Goal: Task Accomplishment & Management: Manage account settings

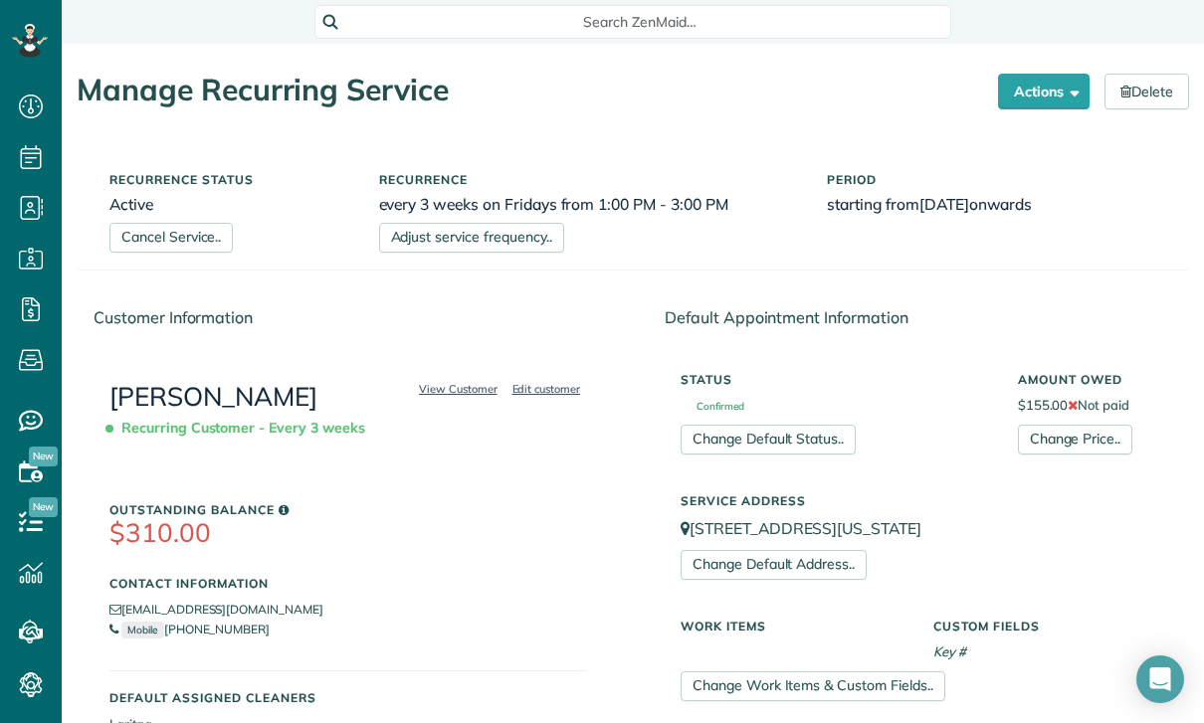
scroll to position [9, 9]
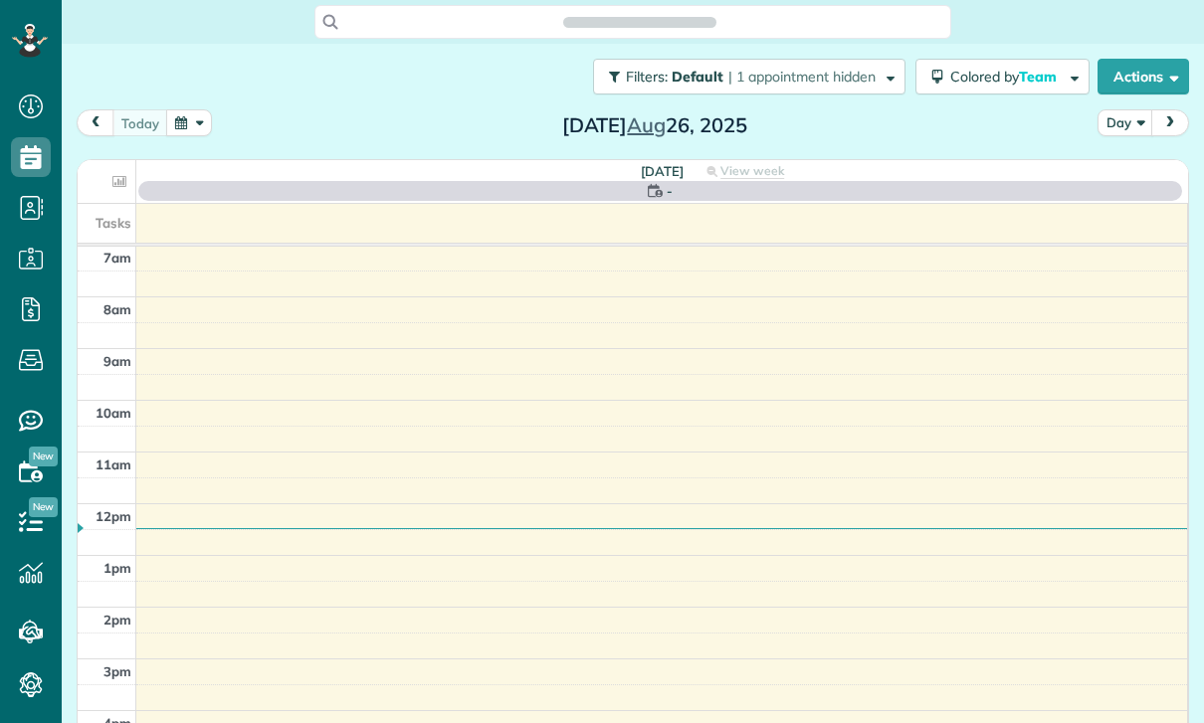
scroll to position [9, 9]
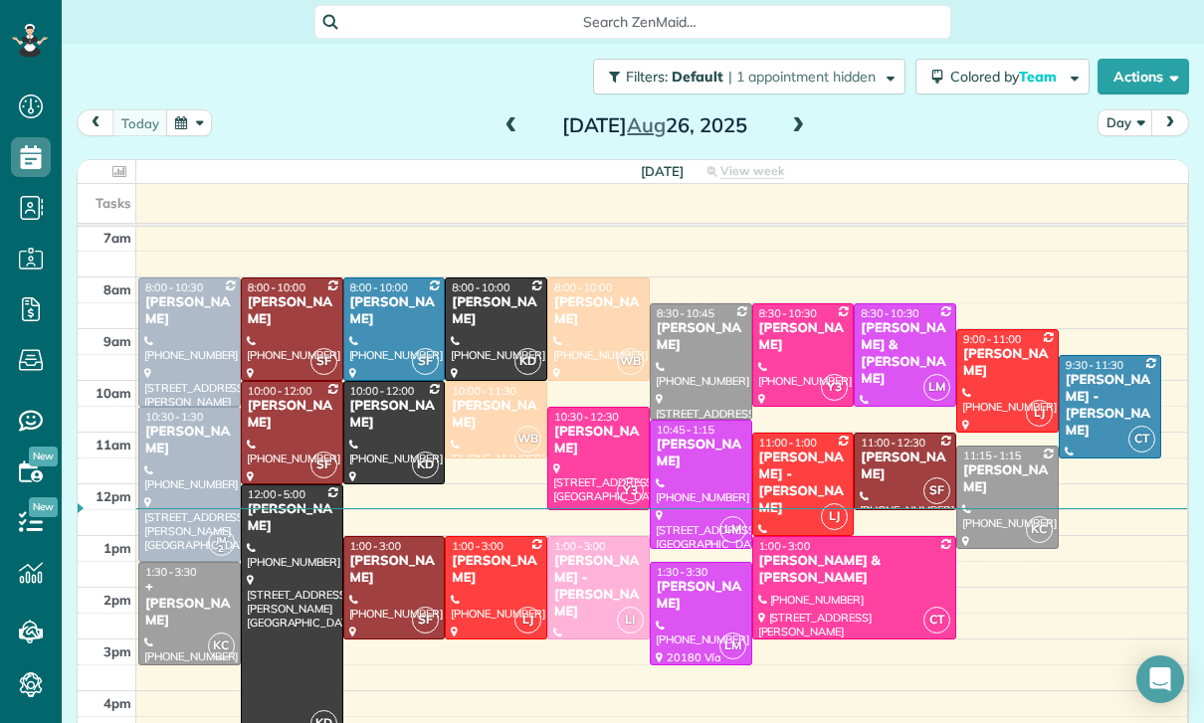
click at [196, 119] on button "button" at bounding box center [189, 122] width 46 height 27
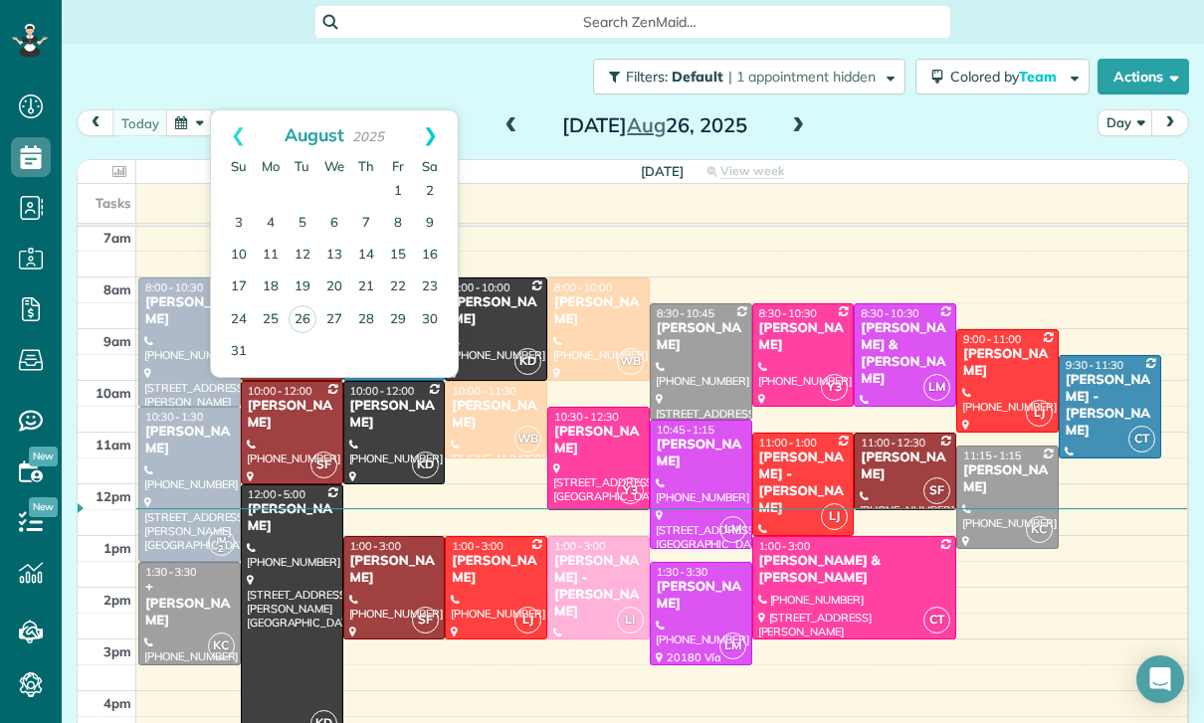
click at [436, 128] on link "Next" at bounding box center [430, 135] width 55 height 50
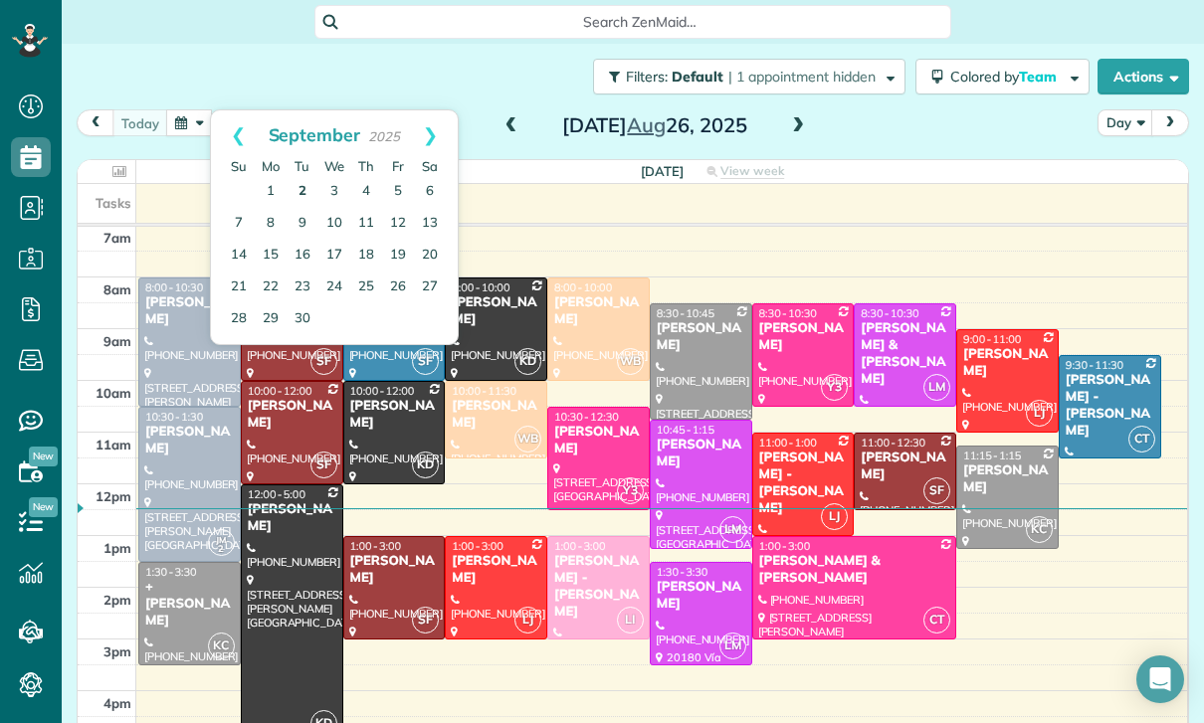
click at [308, 183] on link "2" at bounding box center [303, 192] width 32 height 32
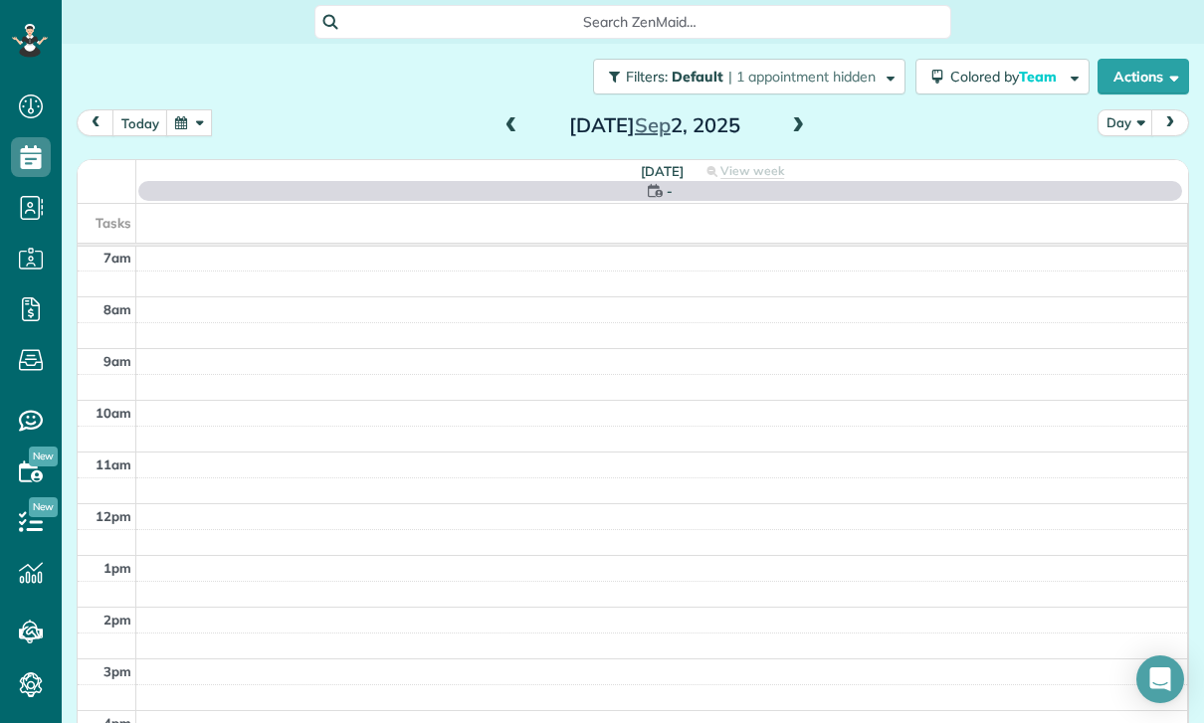
scroll to position [156, 0]
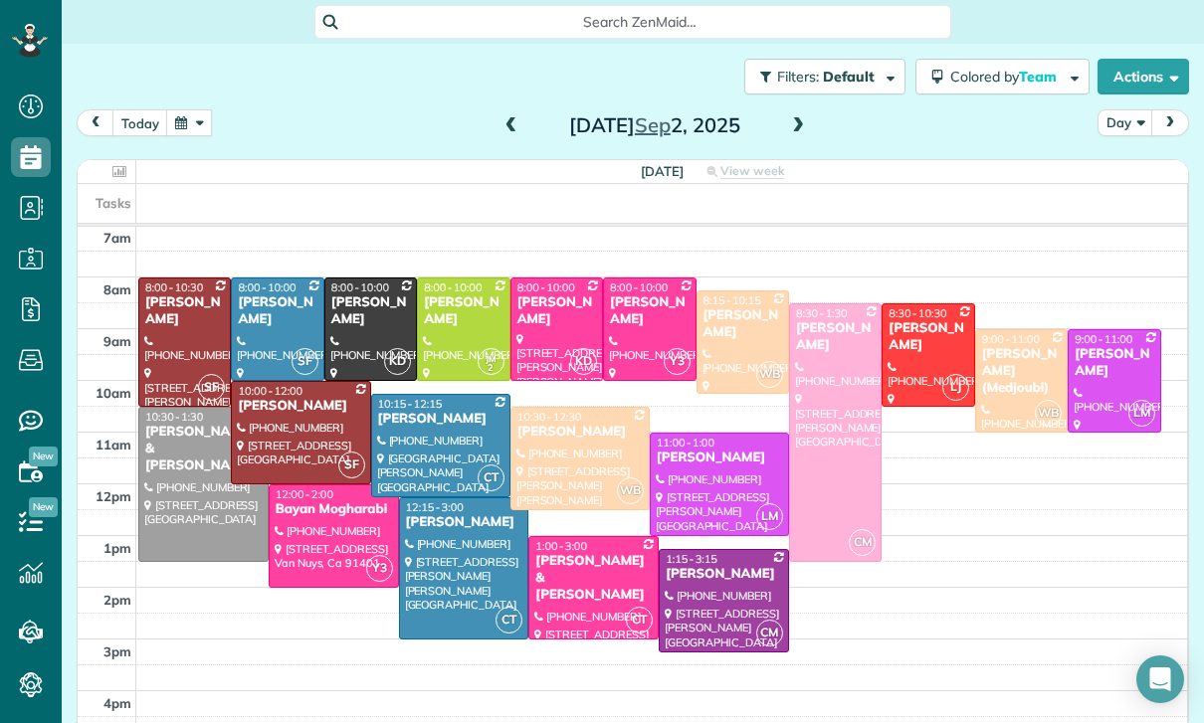
click at [519, 114] on span at bounding box center [511, 126] width 22 height 30
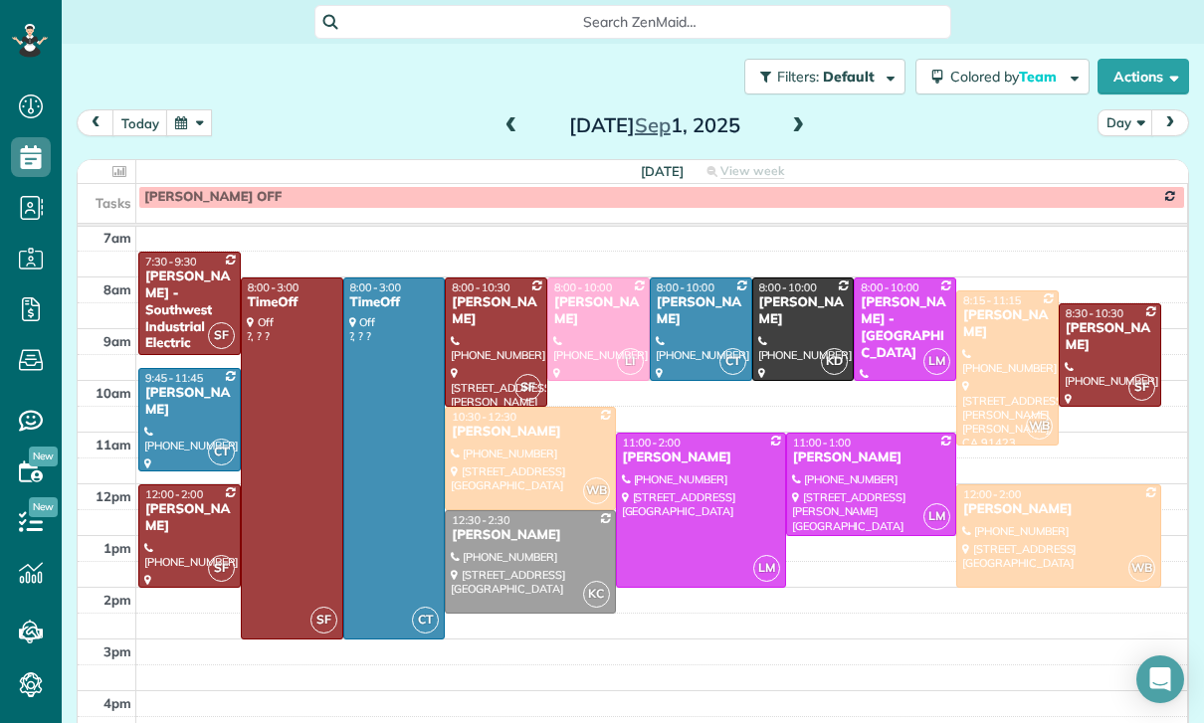
click at [813, 114] on div "Monday Sep 1, 2025" at bounding box center [654, 125] width 318 height 32
click at [819, 129] on div "today Day Monday Sep 1, 2025" at bounding box center [633, 127] width 1112 height 37
click at [807, 114] on span at bounding box center [798, 126] width 22 height 30
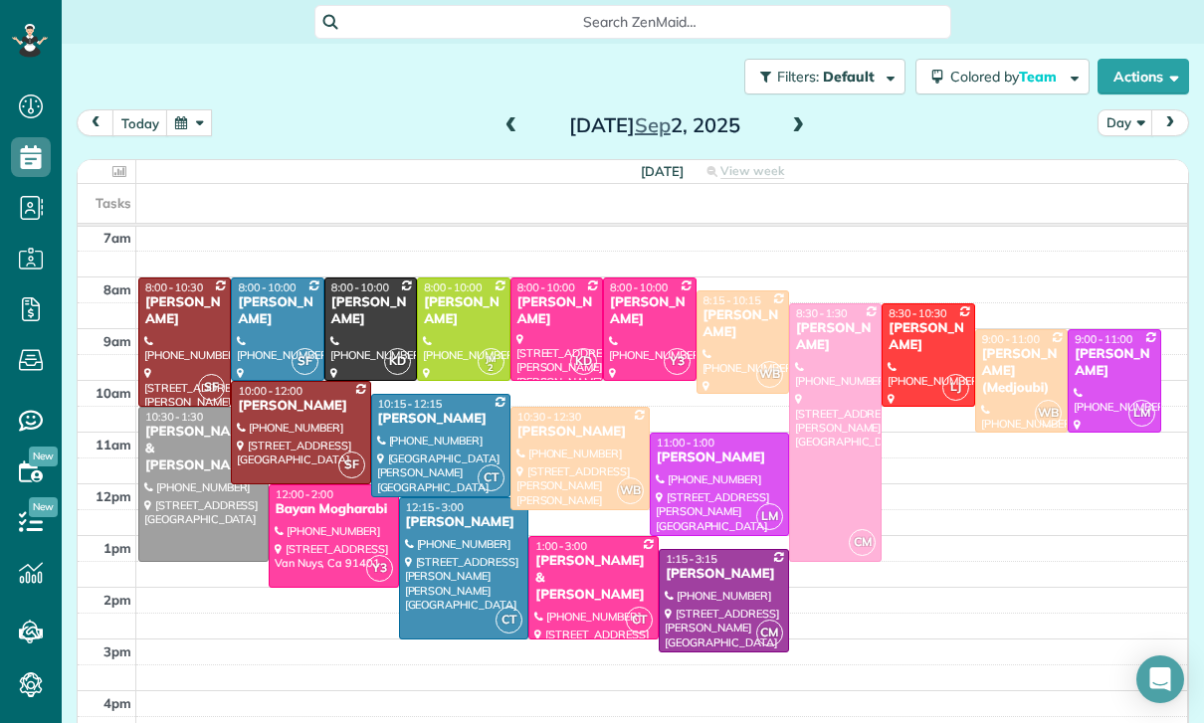
click at [808, 117] on span at bounding box center [798, 126] width 22 height 18
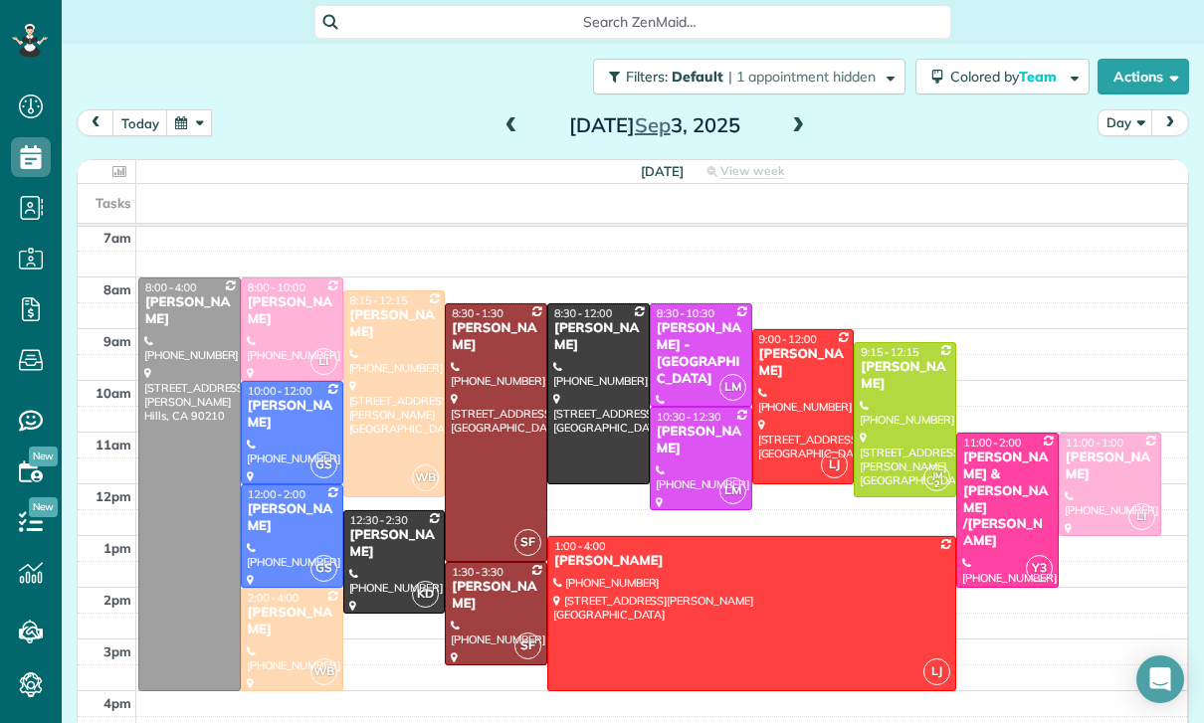
click at [807, 118] on span at bounding box center [798, 126] width 22 height 18
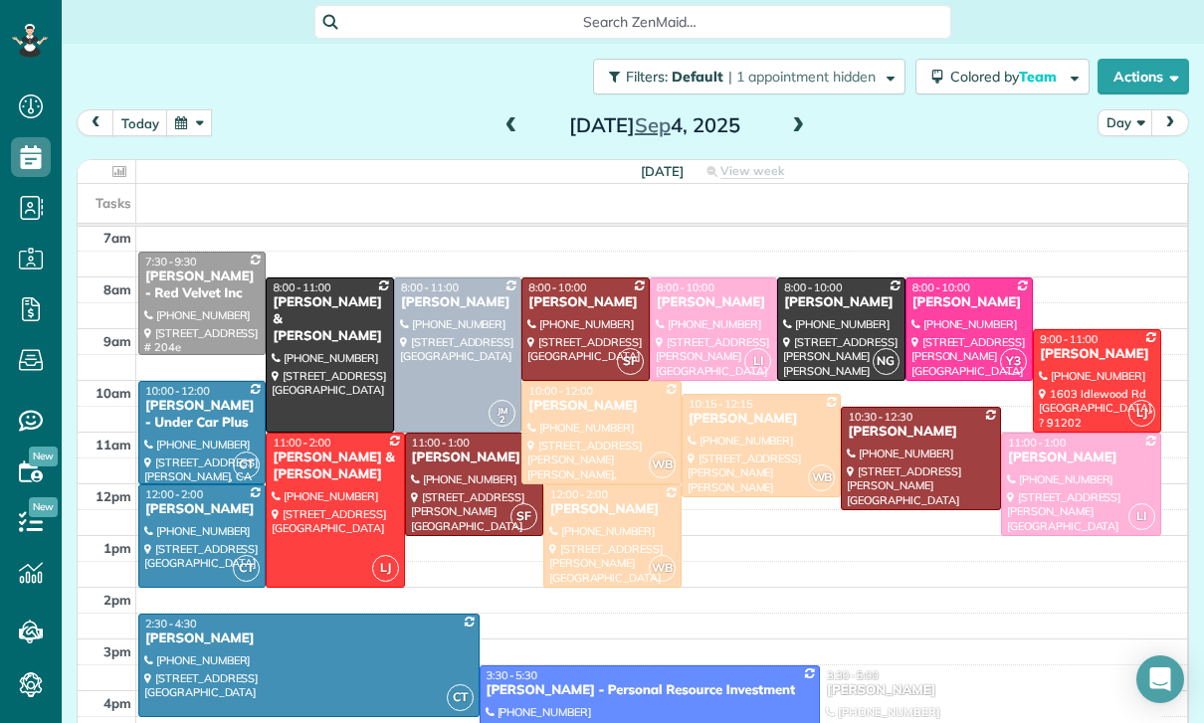
click at [813, 114] on div "Thursday Sep 4, 2025" at bounding box center [654, 125] width 318 height 32
click at [807, 122] on span at bounding box center [798, 126] width 22 height 18
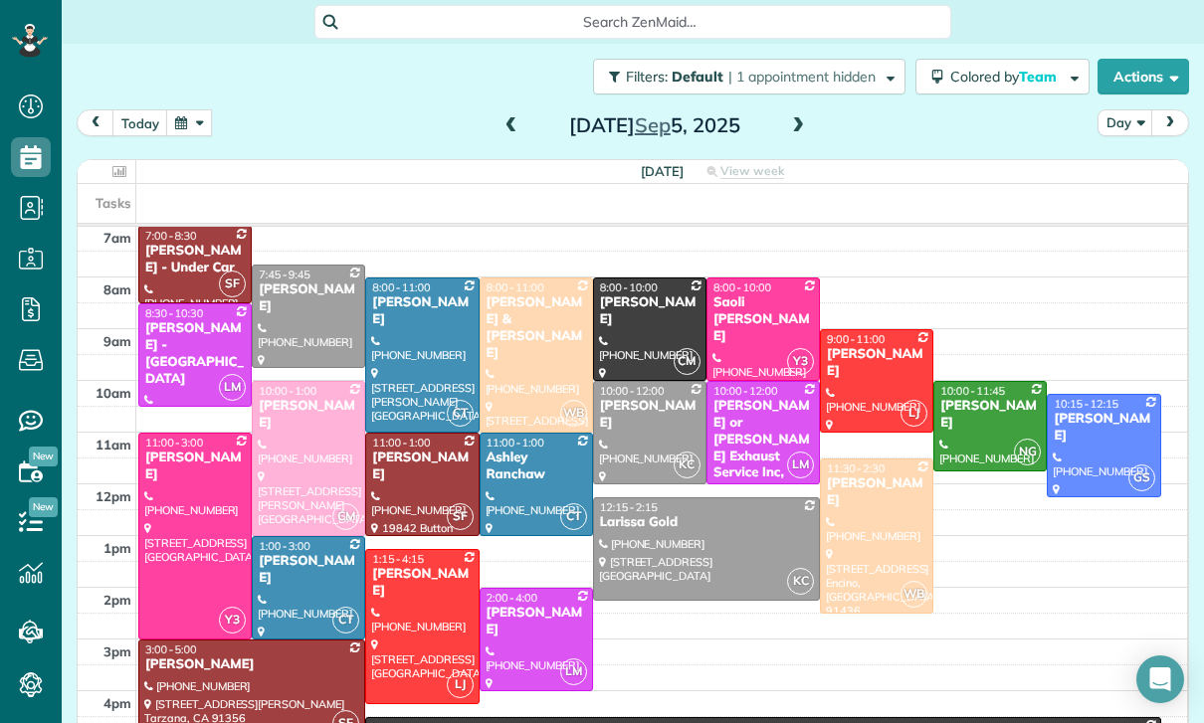
click at [201, 135] on button "button" at bounding box center [189, 122] width 46 height 27
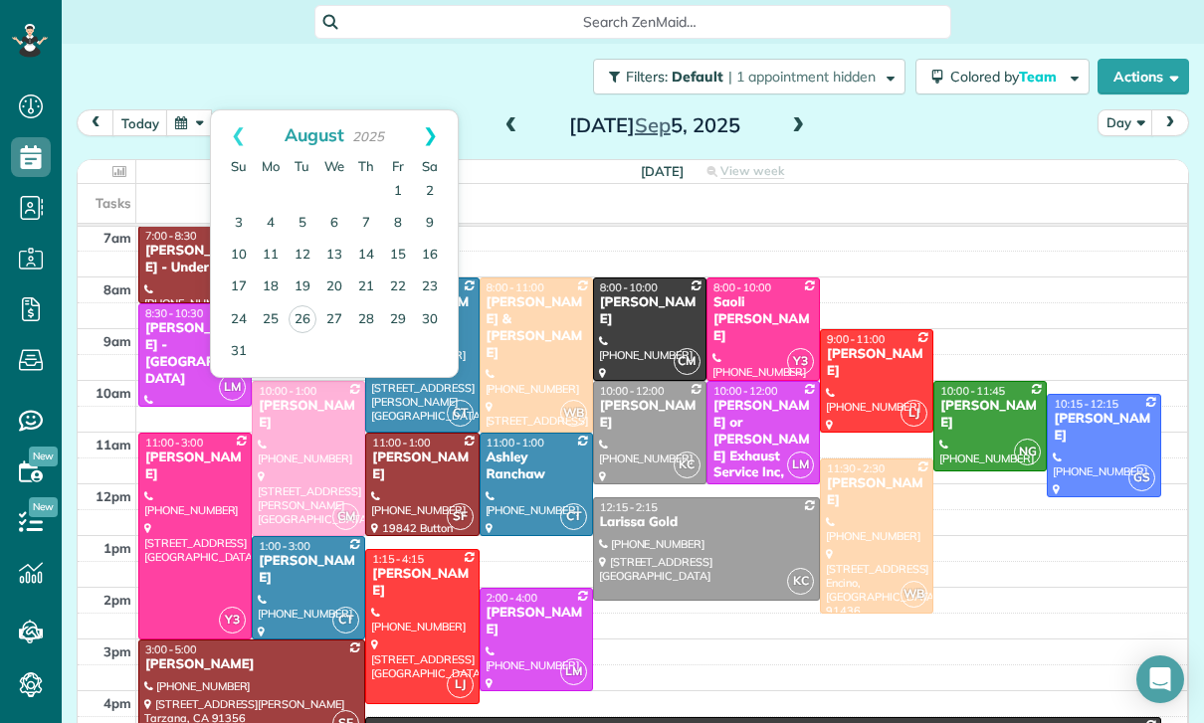
click at [439, 126] on link "Next" at bounding box center [430, 135] width 55 height 50
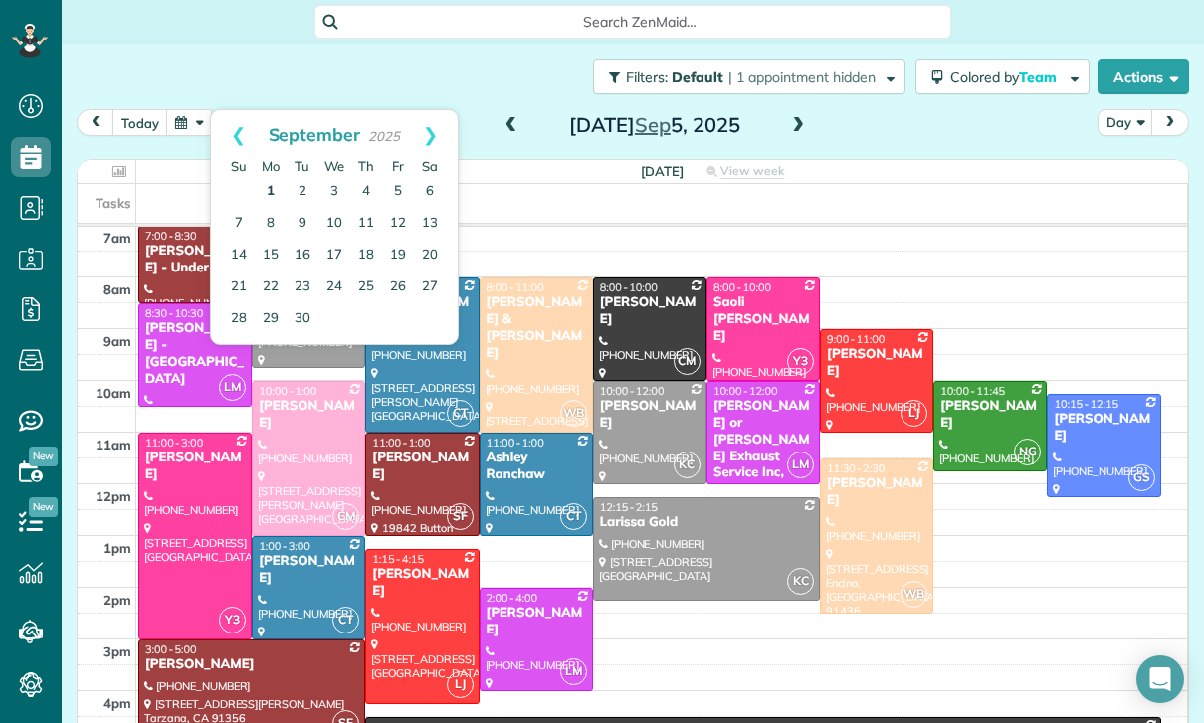
click at [267, 188] on link "1" at bounding box center [271, 192] width 32 height 32
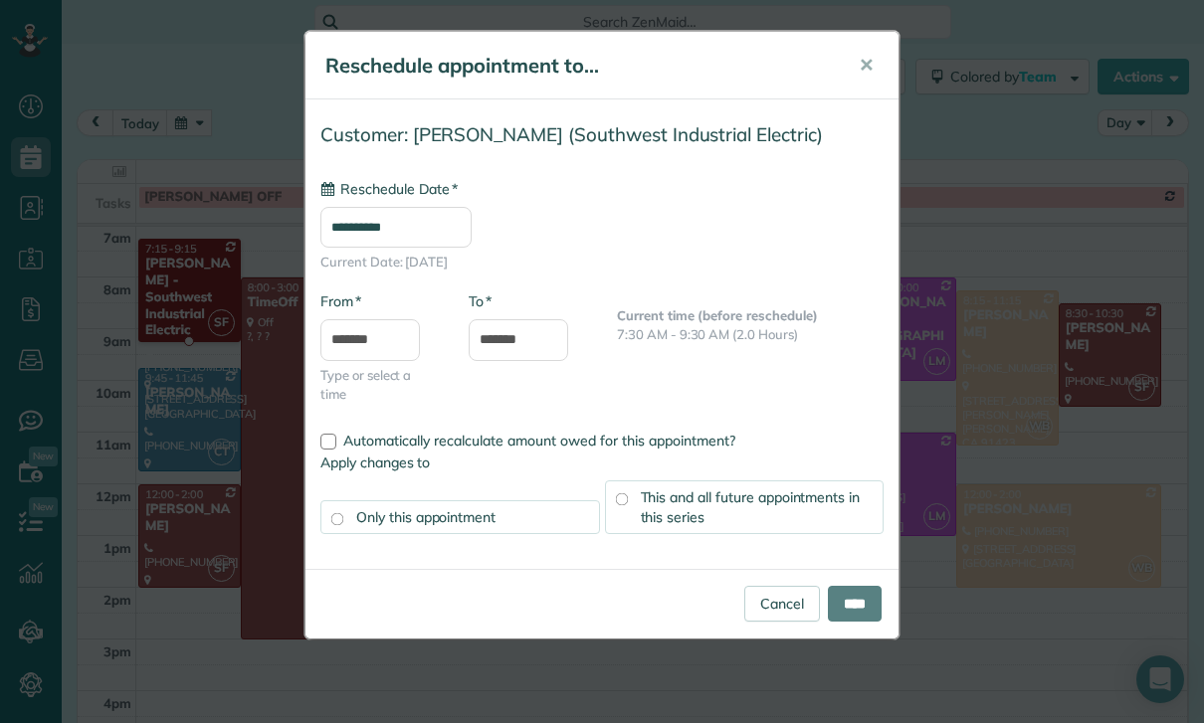
click at [372, 227] on input "**********" at bounding box center [395, 227] width 151 height 41
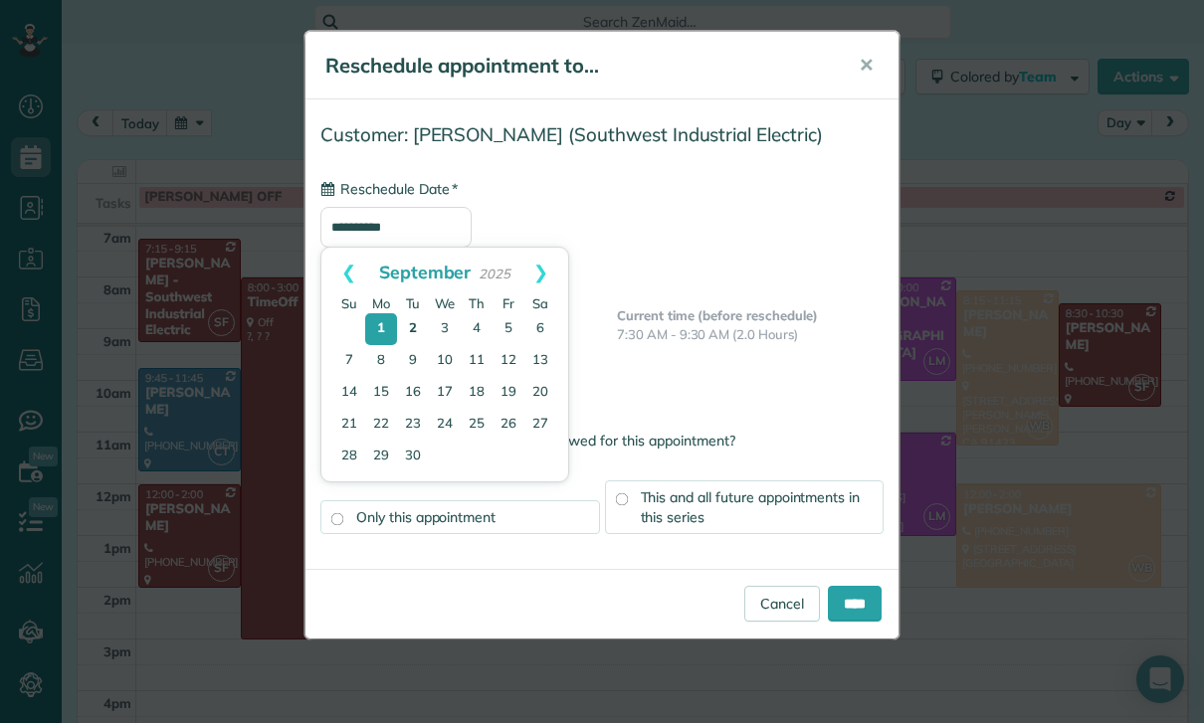
click at [413, 327] on link "2" at bounding box center [413, 329] width 32 height 32
type input "**********"
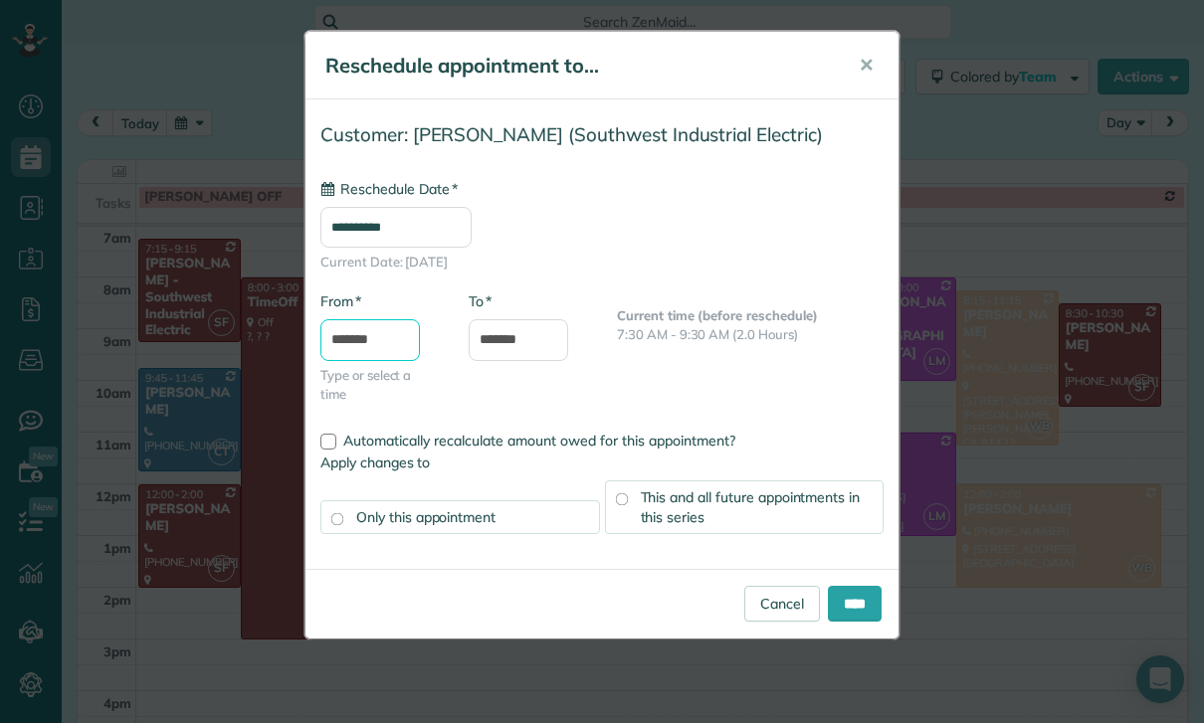
click at [357, 335] on input "*******" at bounding box center [369, 340] width 99 height 42
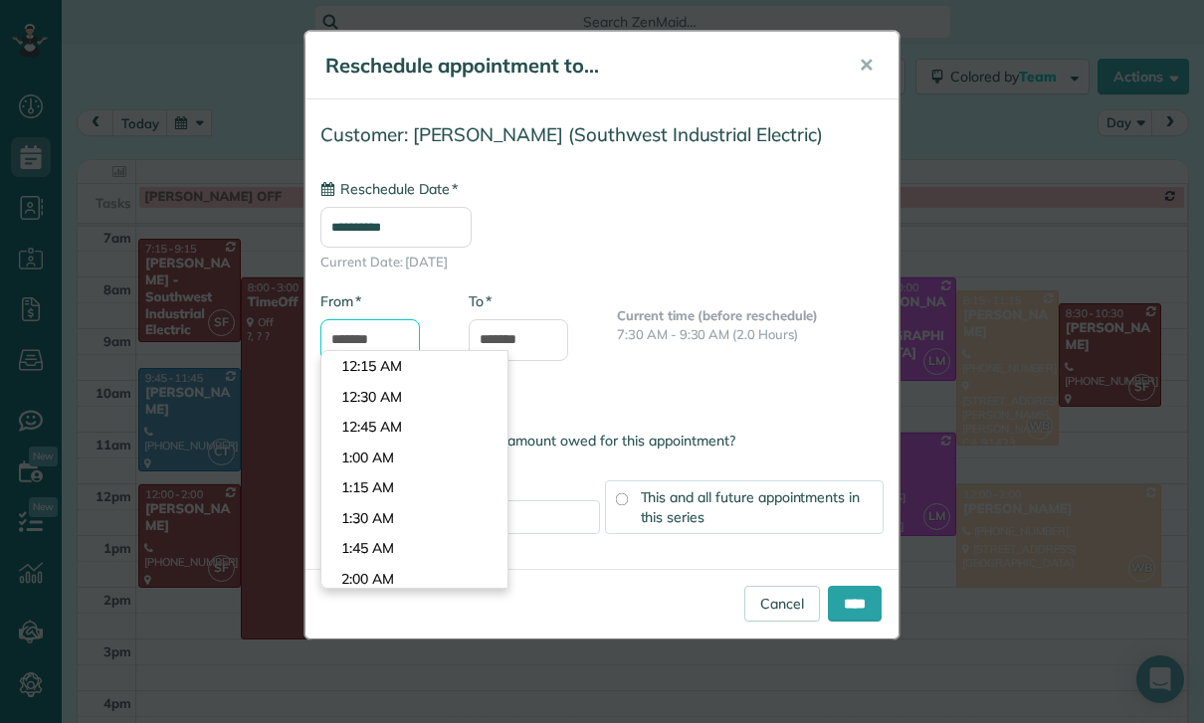
scroll to position [806, 0]
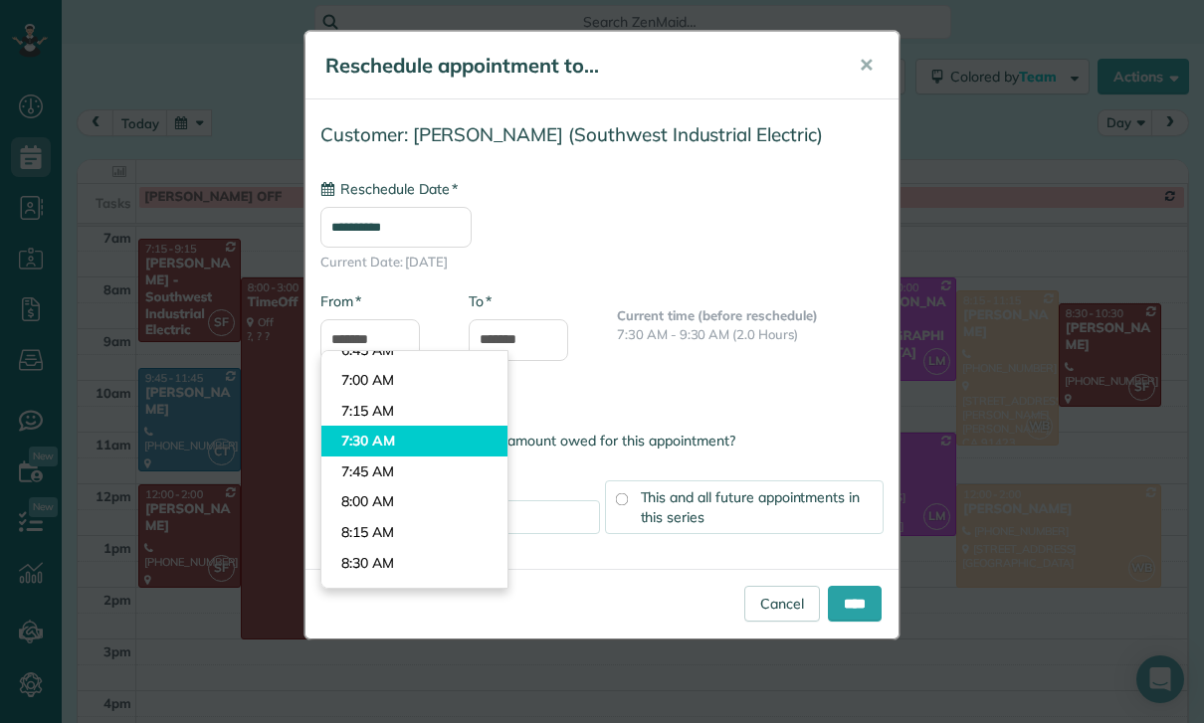
click at [363, 430] on body "Dashboard Scheduling Calendar View List View Dispatch View - Weekly scheduling …" at bounding box center [602, 361] width 1204 height 723
type input "*******"
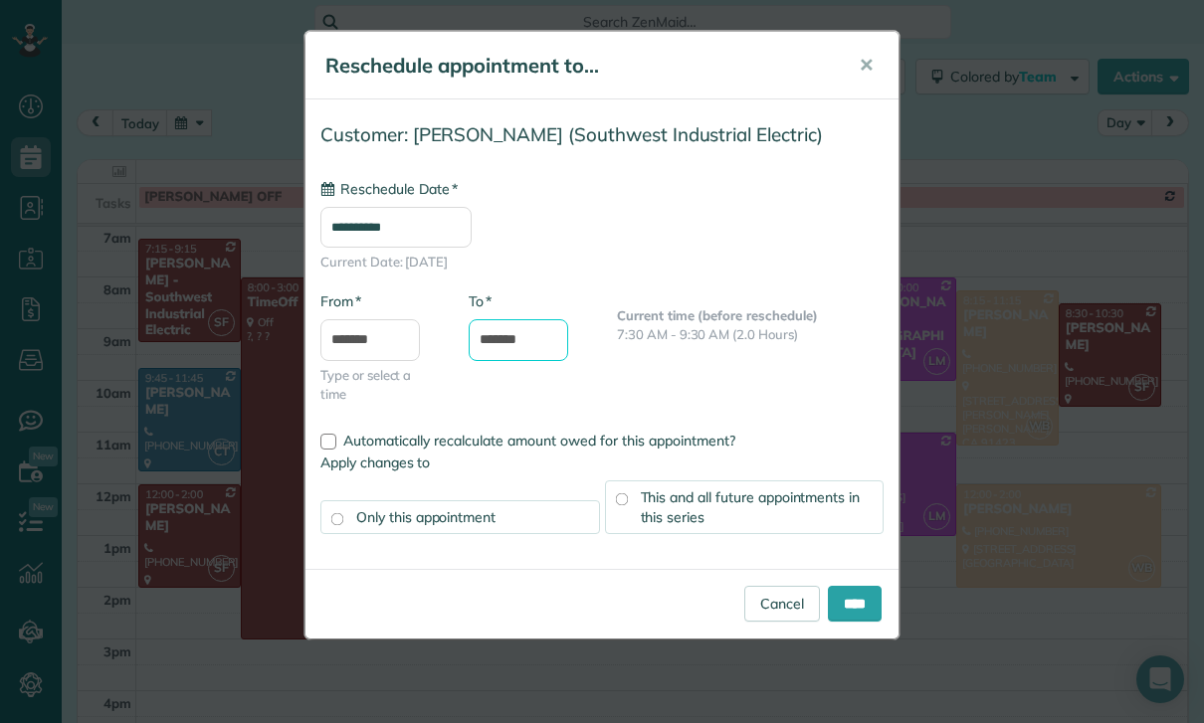
click at [502, 341] on input "*******" at bounding box center [518, 340] width 99 height 42
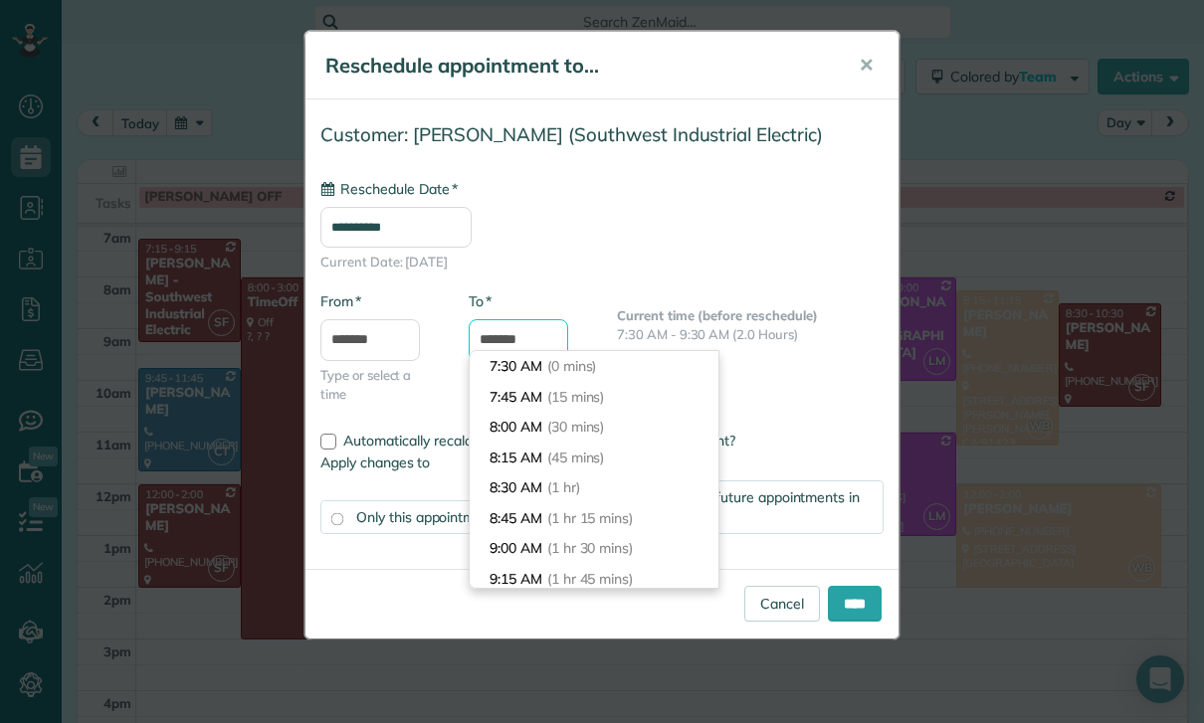
scroll to position [179, 0]
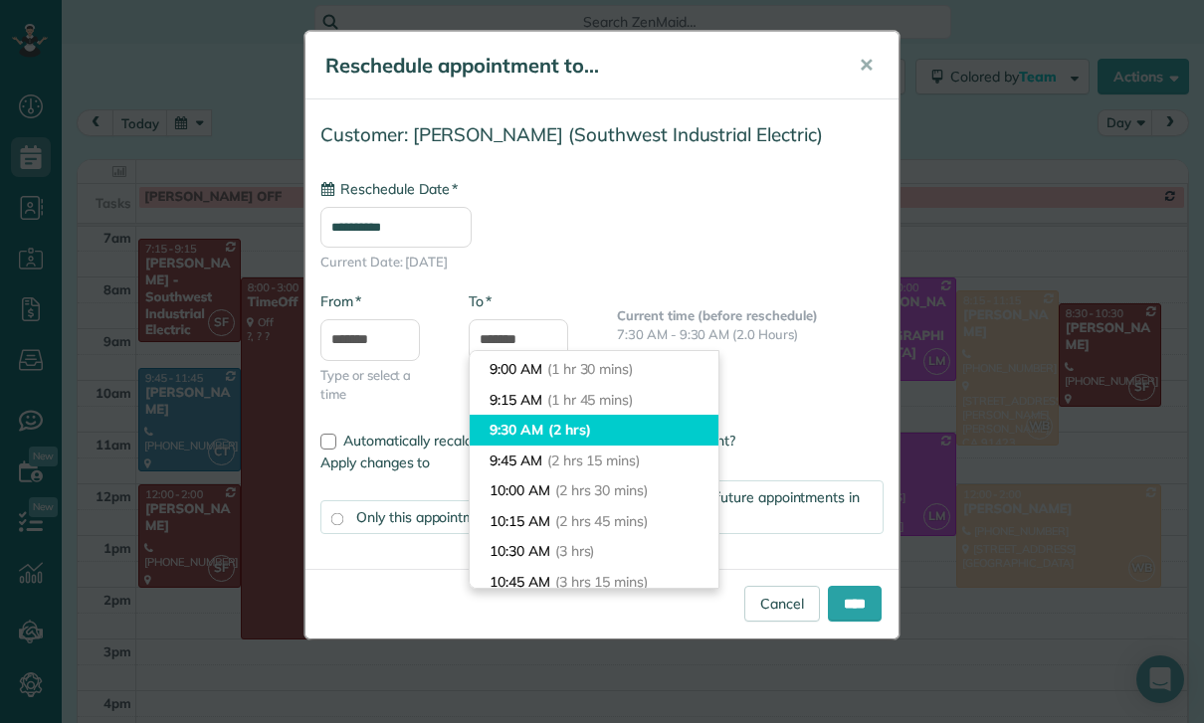
click at [503, 424] on li "9:30 AM (2 hrs)" at bounding box center [594, 430] width 249 height 31
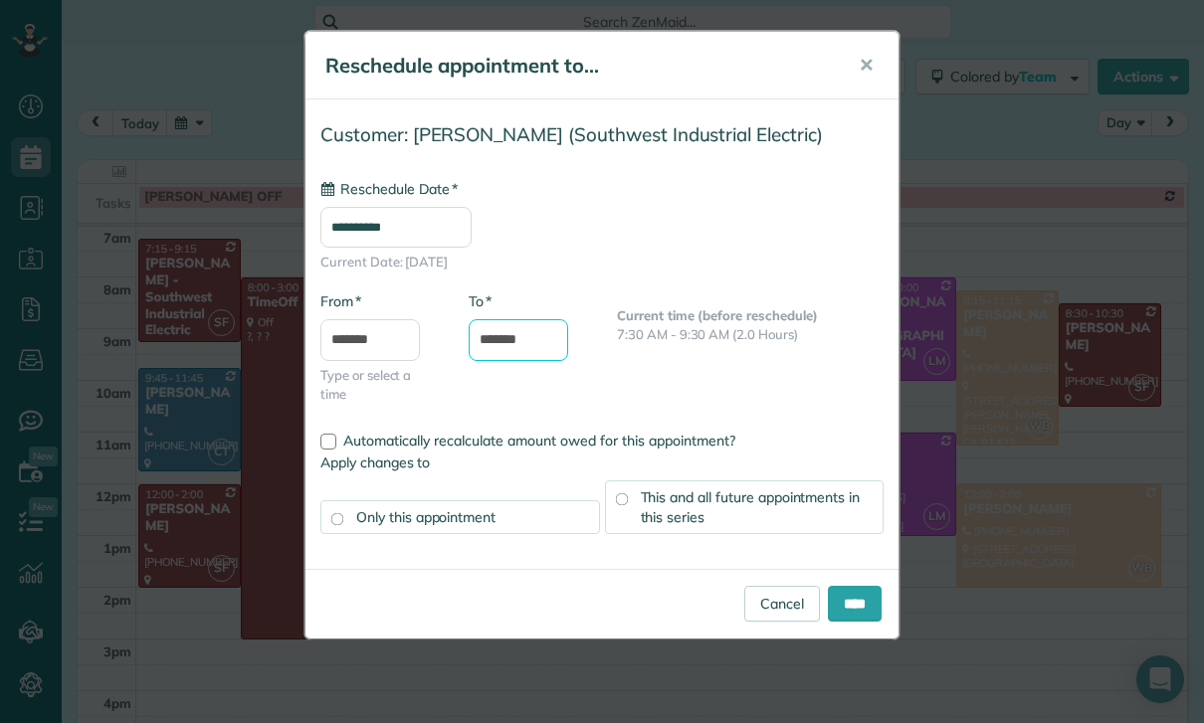
click at [479, 345] on input "*******" at bounding box center [518, 340] width 99 height 42
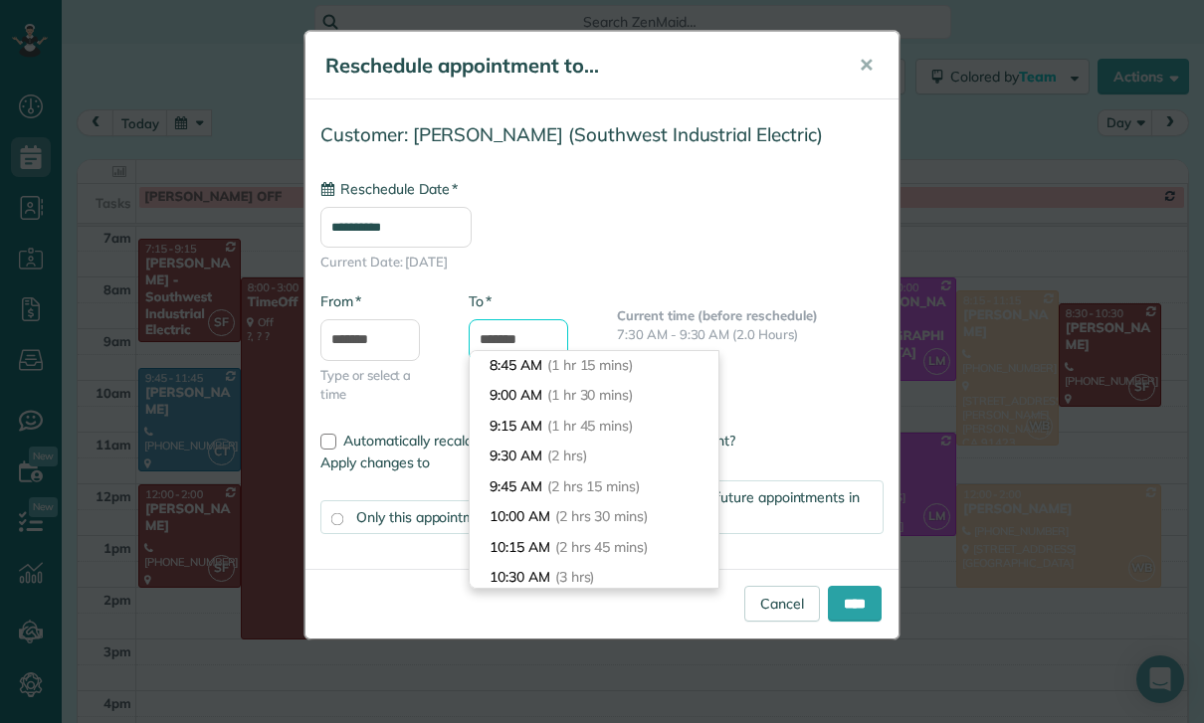
scroll to position [152, 0]
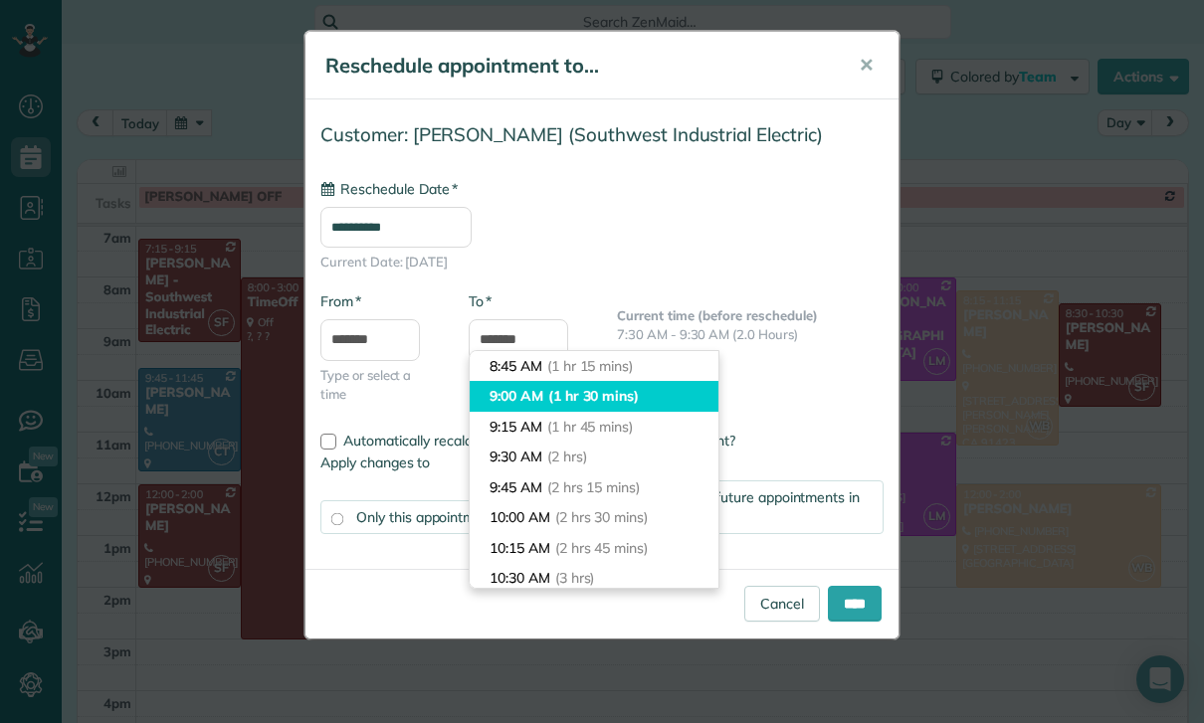
click at [509, 395] on li "9:00 AM (1 hr 30 mins)" at bounding box center [594, 396] width 249 height 31
type input "*******"
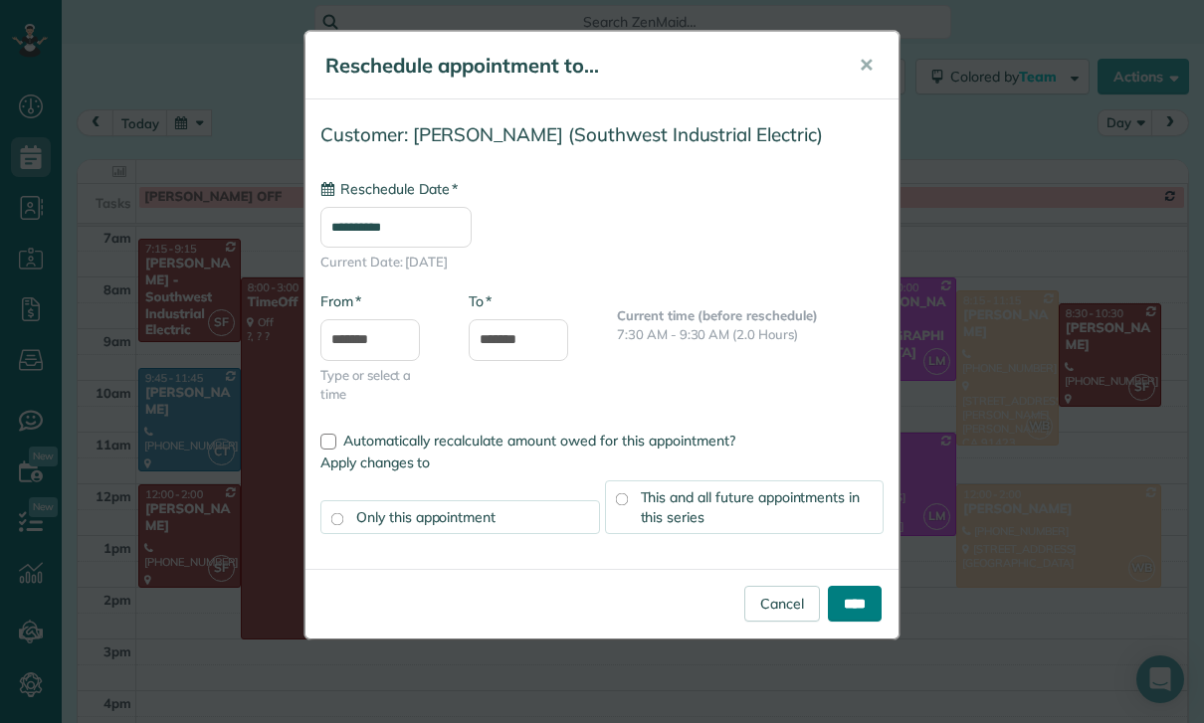
click at [856, 594] on input "****" at bounding box center [855, 604] width 54 height 36
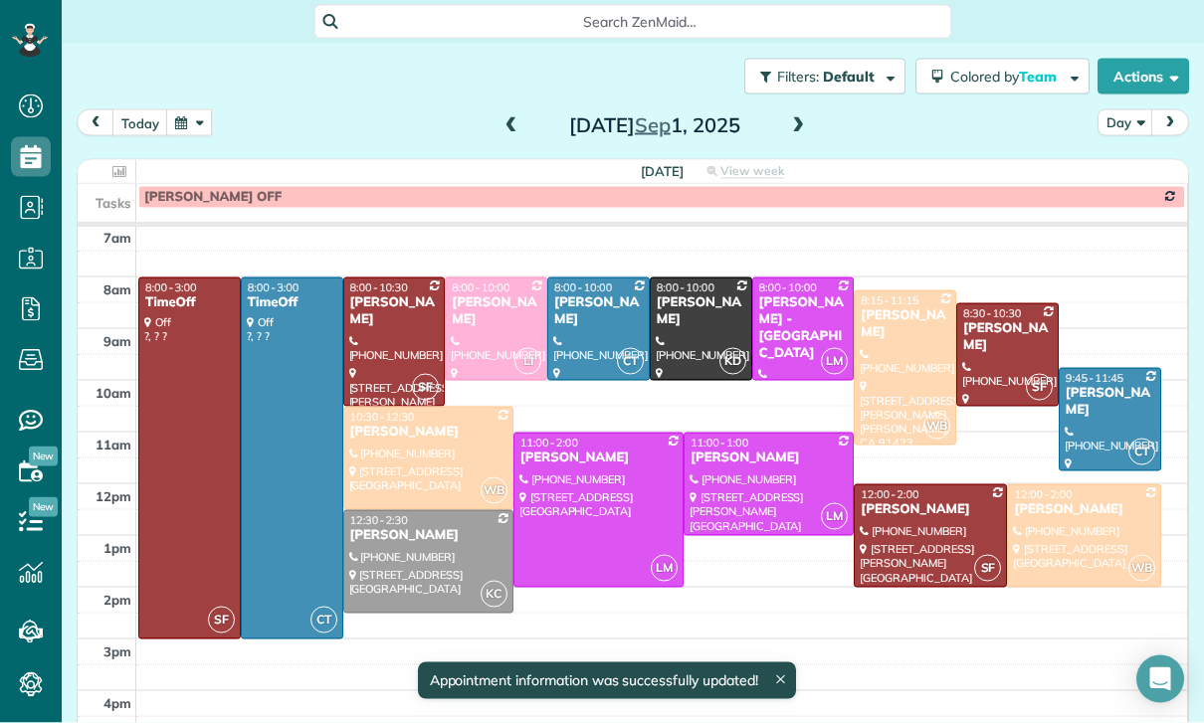
scroll to position [13, 0]
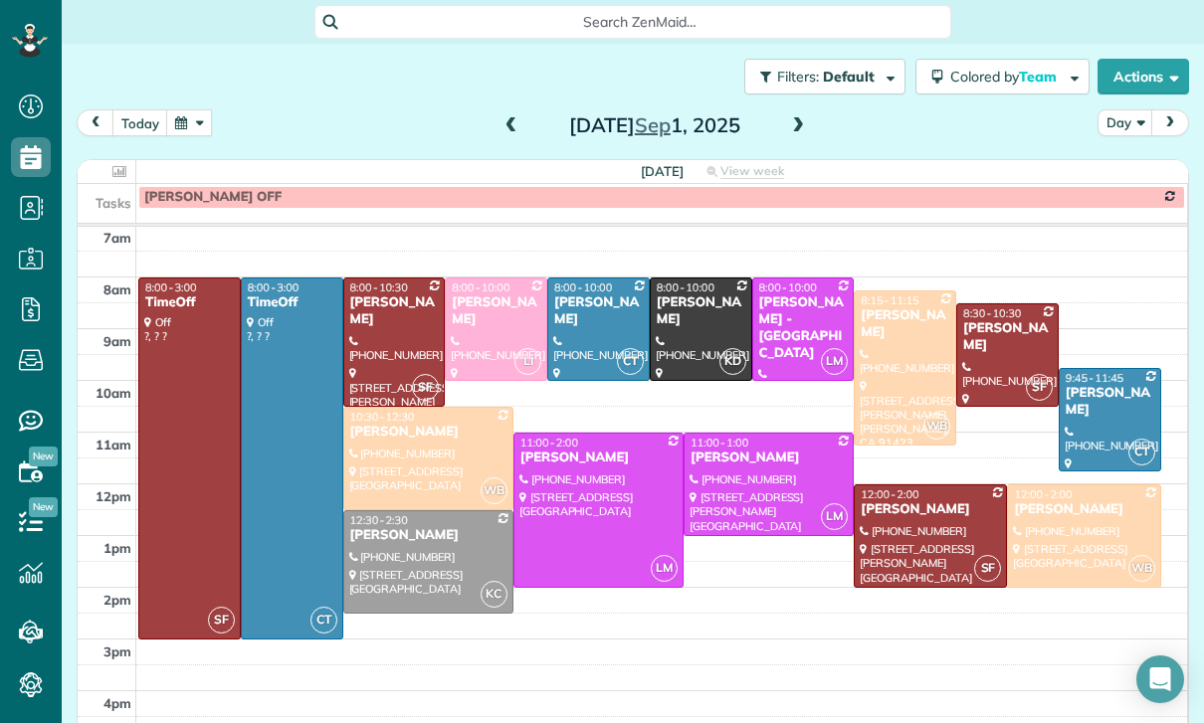
click at [205, 109] on button "button" at bounding box center [189, 122] width 46 height 27
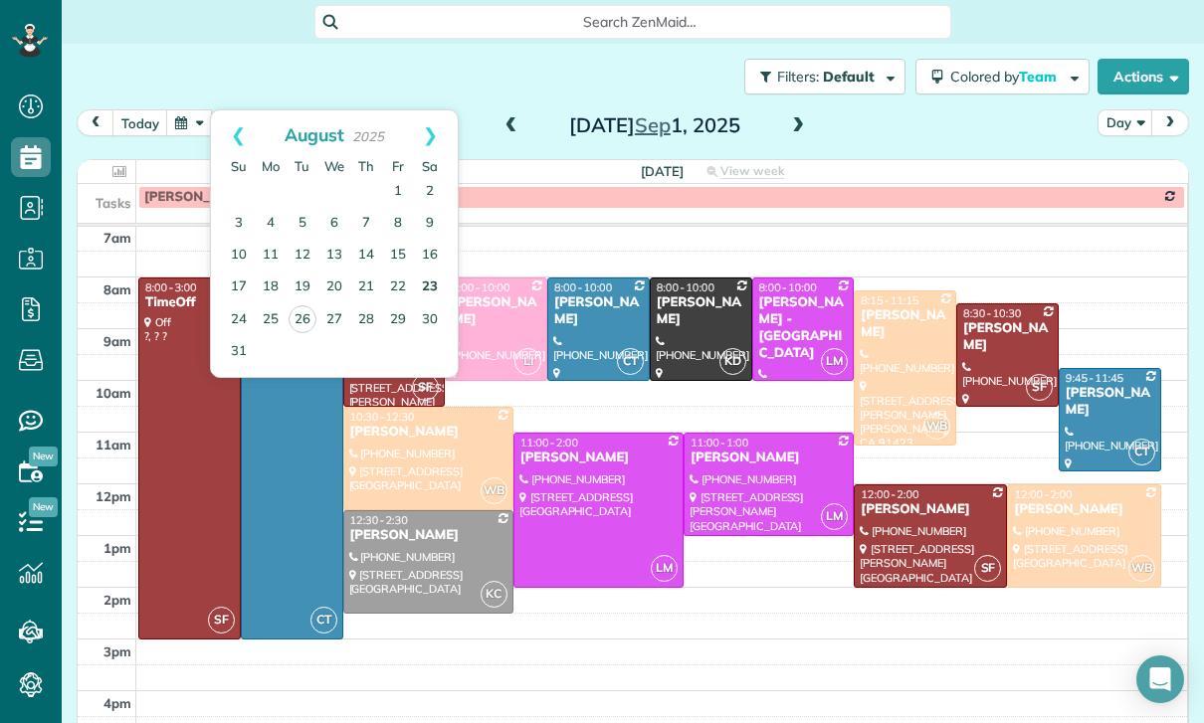
click at [444, 289] on link "23" at bounding box center [430, 288] width 32 height 32
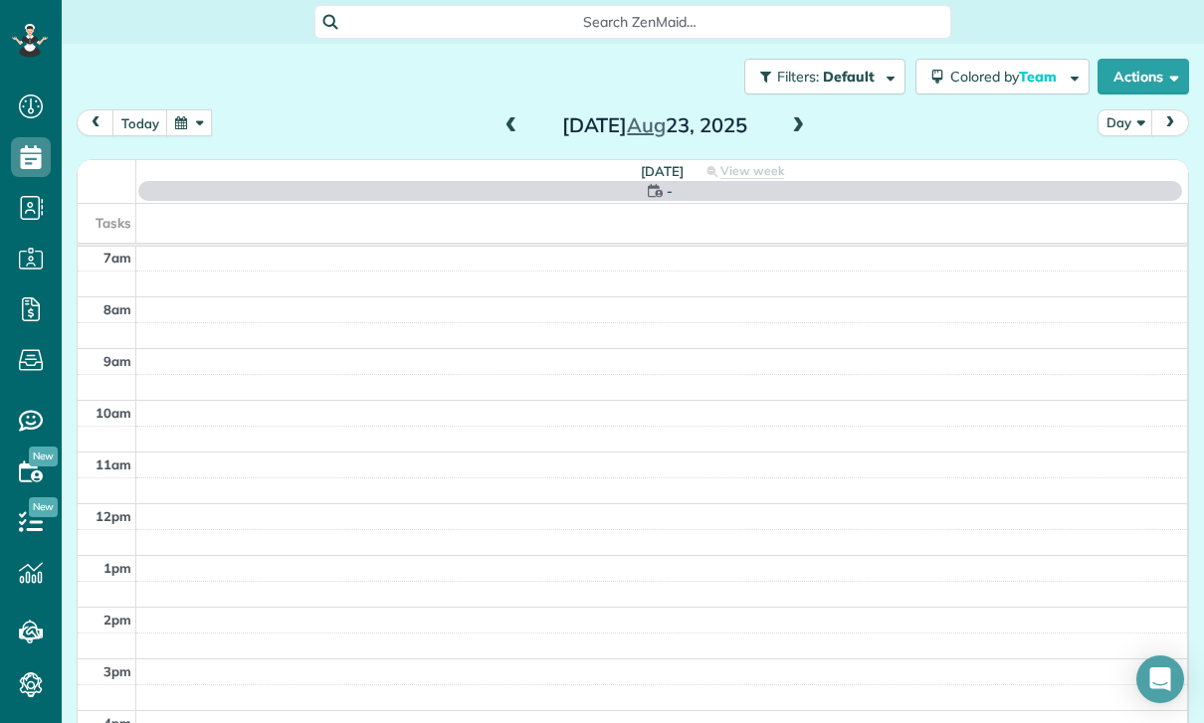
scroll to position [156, 0]
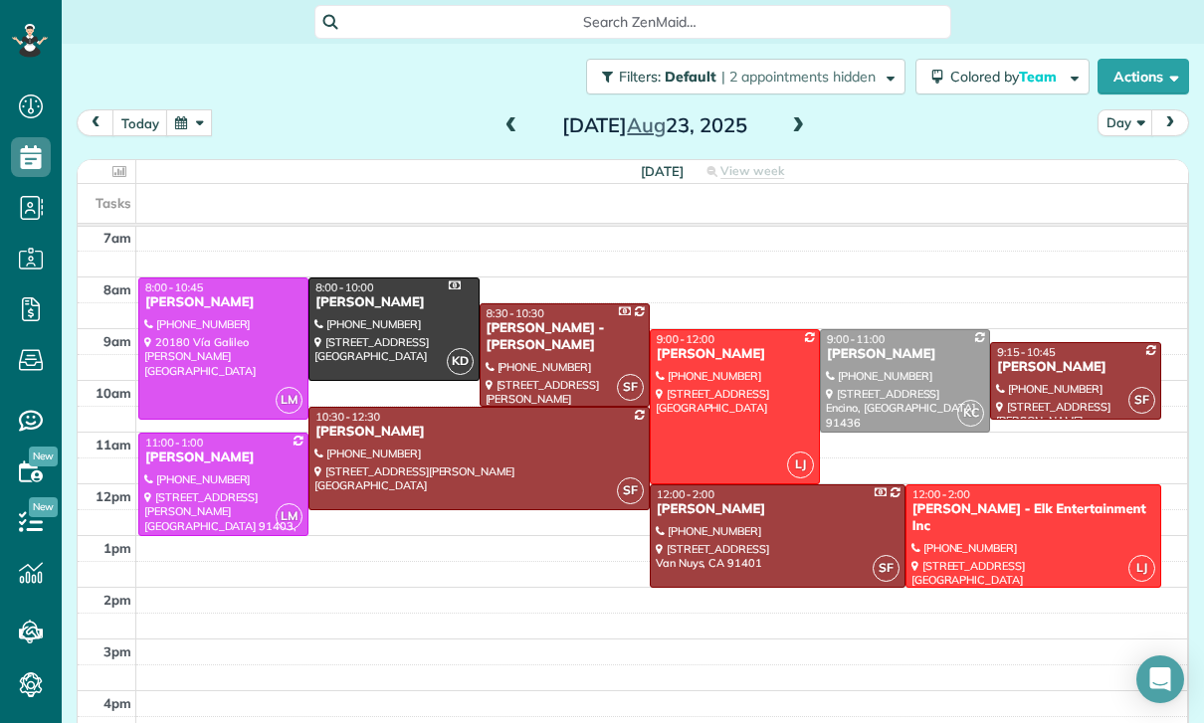
click at [210, 109] on button "button" at bounding box center [189, 122] width 46 height 27
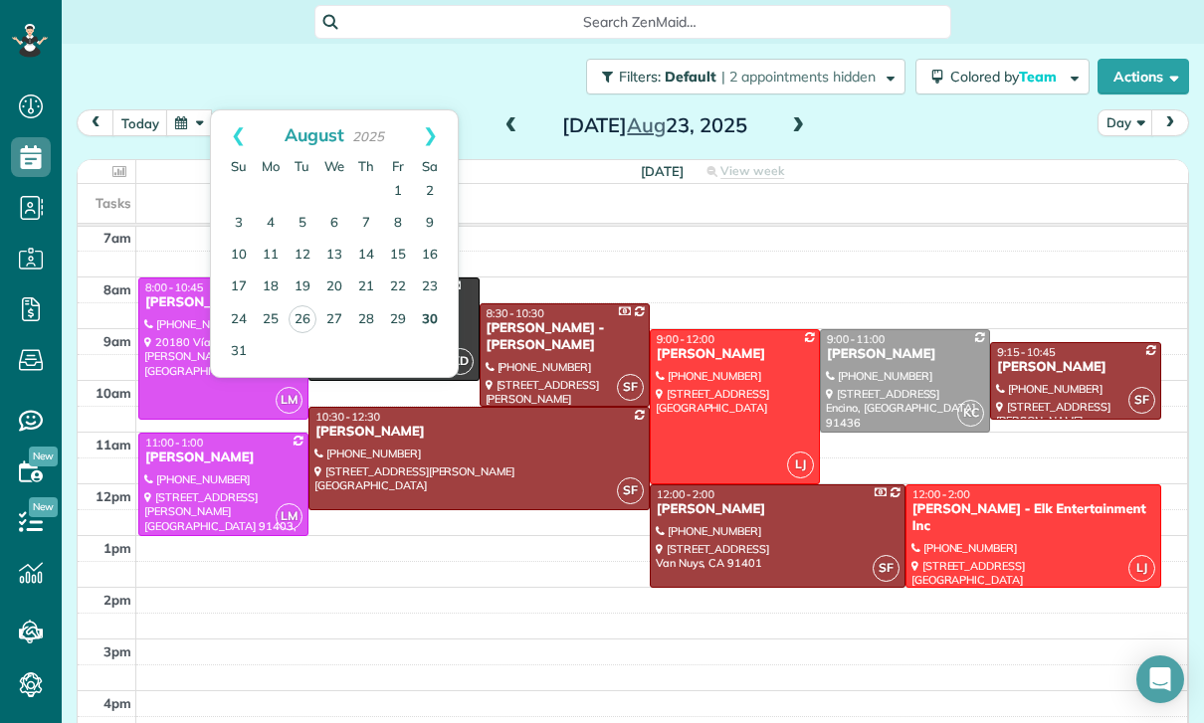
click at [435, 304] on link "30" at bounding box center [430, 320] width 32 height 32
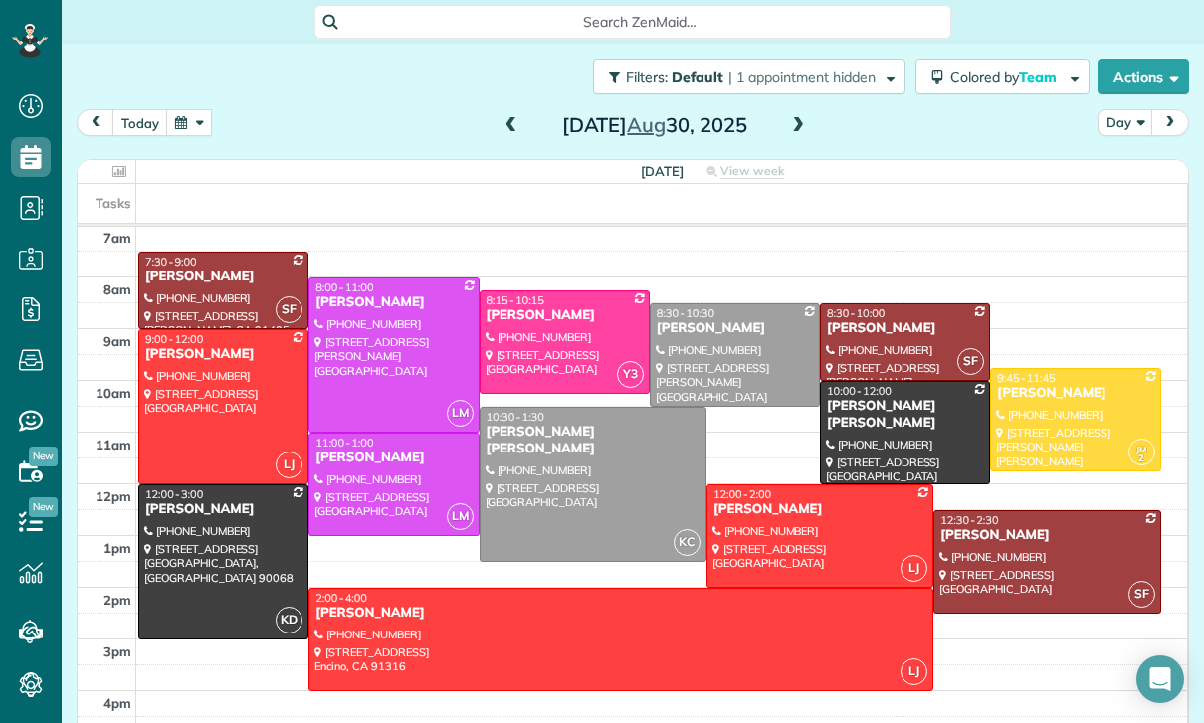
click at [206, 109] on button "button" at bounding box center [189, 122] width 46 height 27
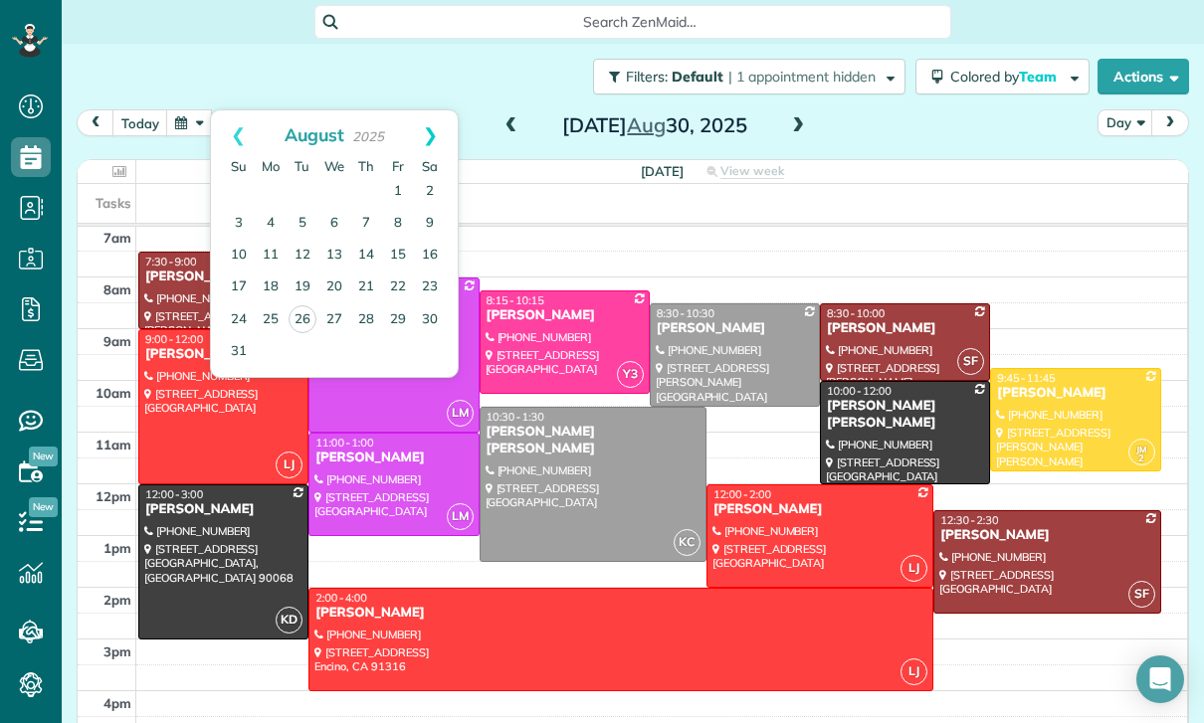
click at [429, 119] on link "Next" at bounding box center [430, 135] width 55 height 50
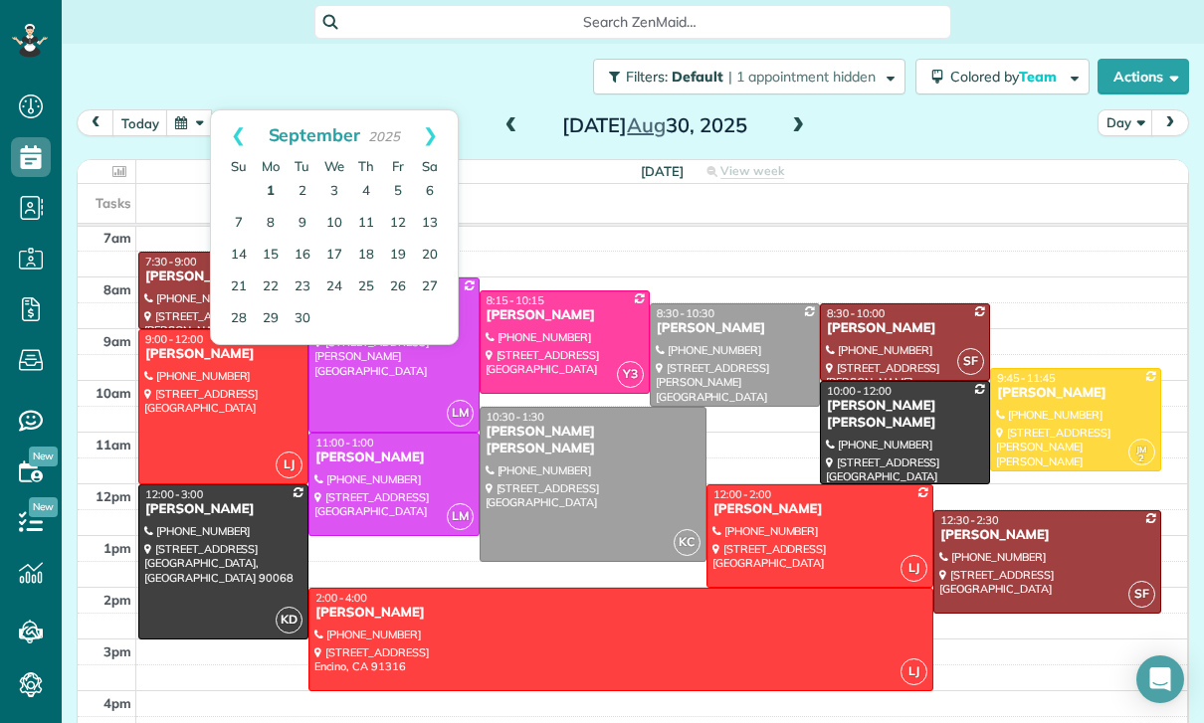
click at [269, 182] on link "1" at bounding box center [271, 192] width 32 height 32
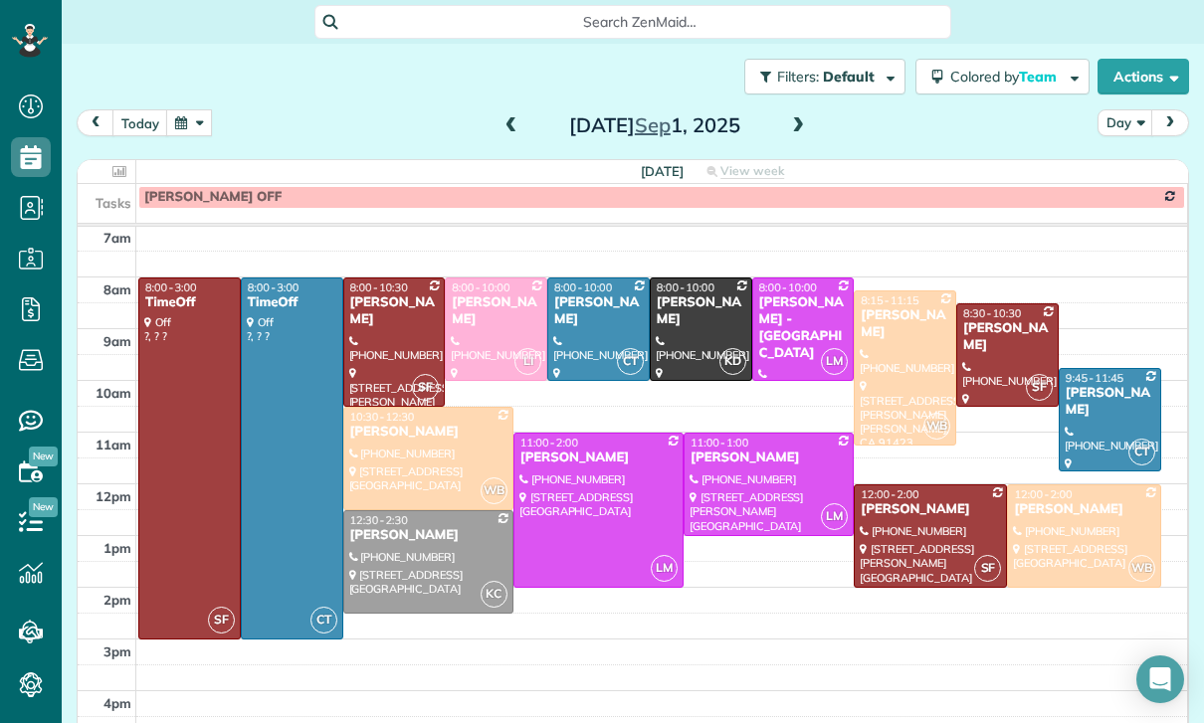
click at [191, 109] on button "button" at bounding box center [189, 122] width 46 height 27
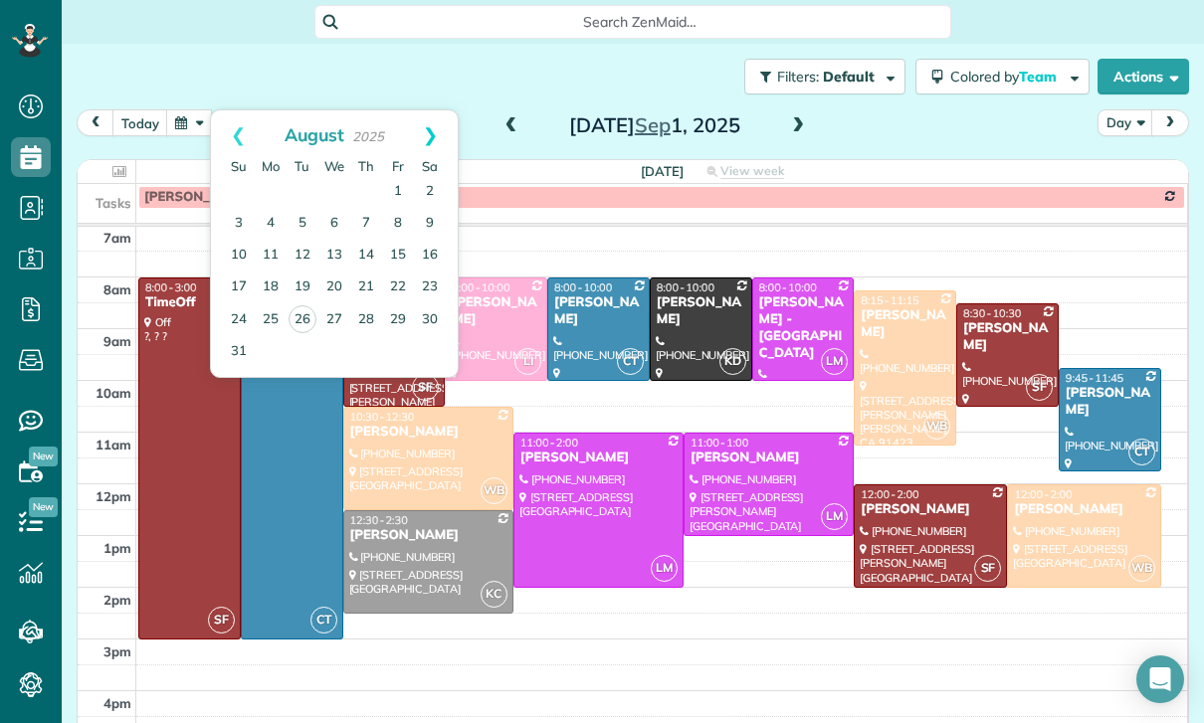
click at [435, 128] on link "Next" at bounding box center [430, 135] width 55 height 50
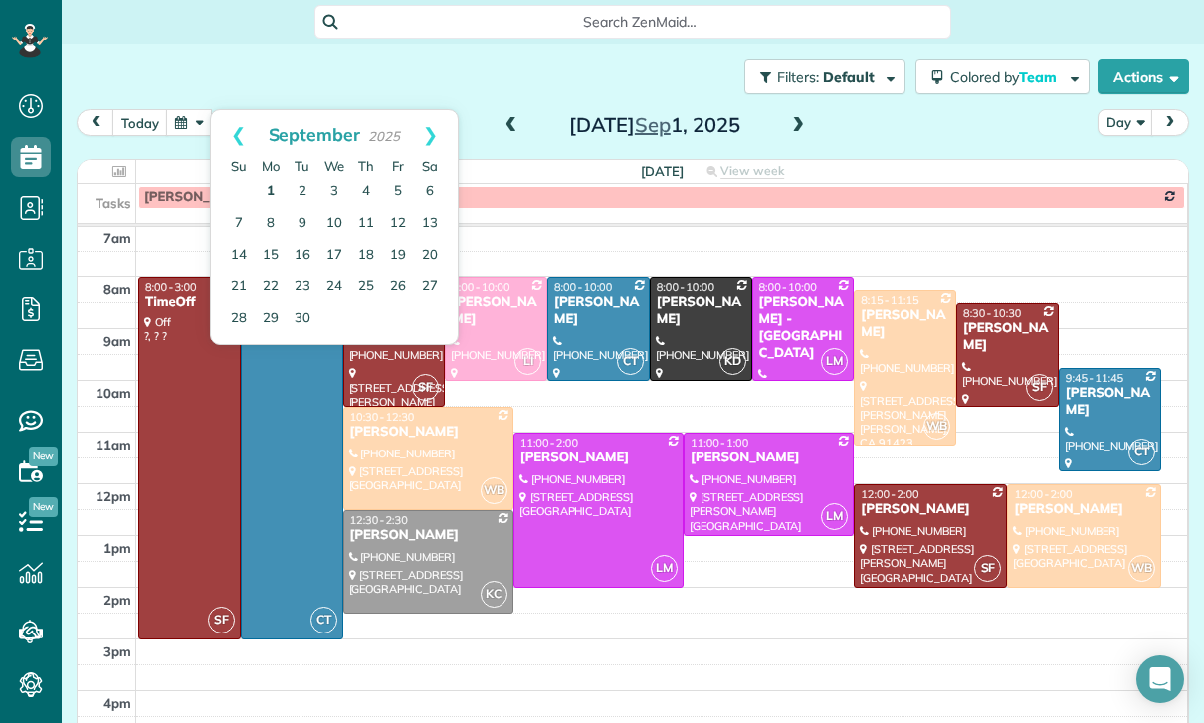
click at [272, 176] on link "1" at bounding box center [271, 192] width 32 height 32
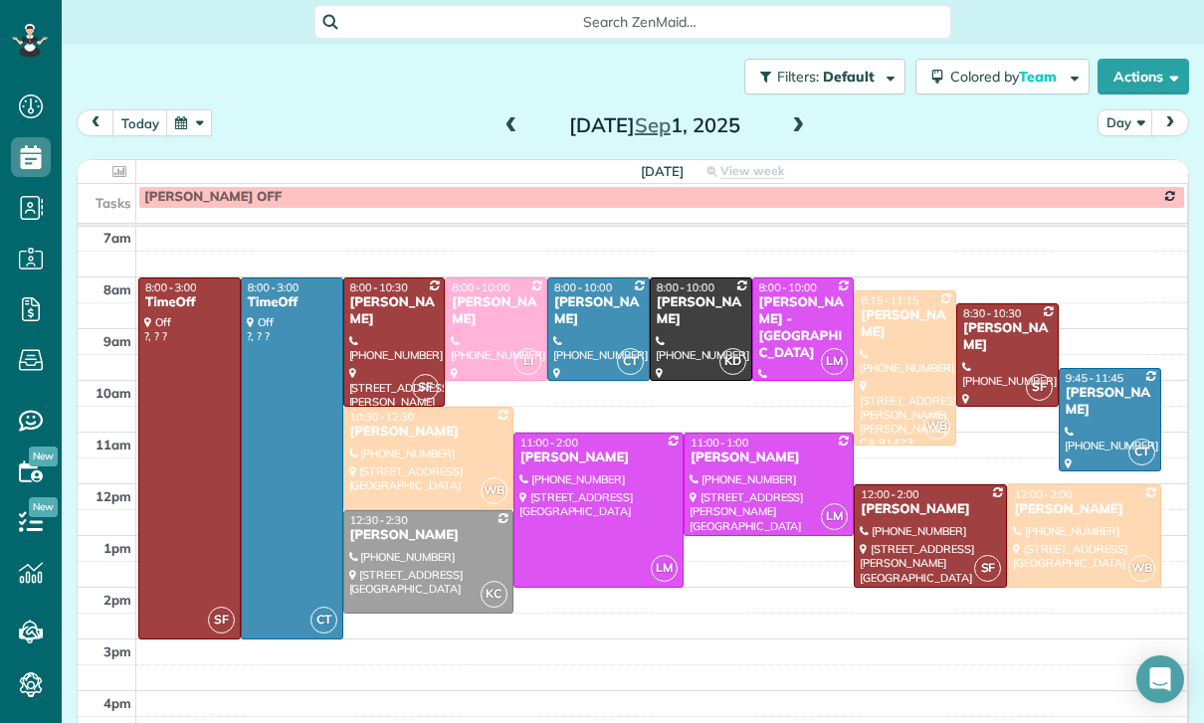
click at [179, 116] on button "button" at bounding box center [189, 122] width 46 height 27
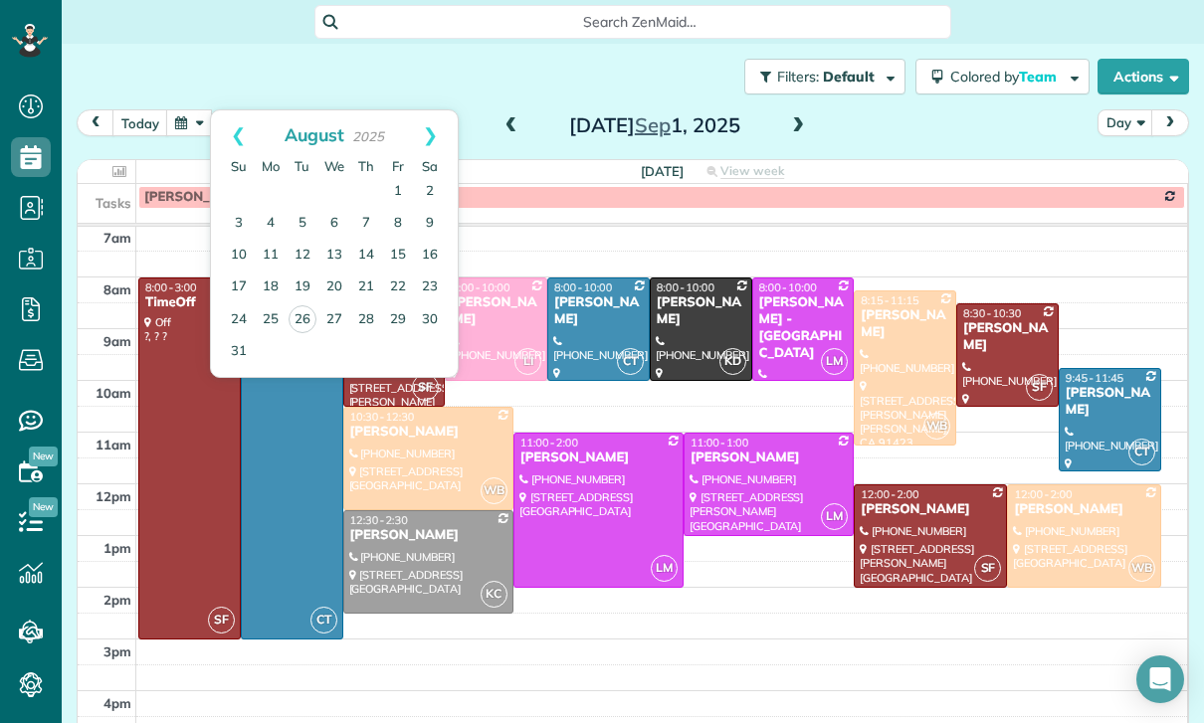
click at [925, 503] on div "Stella Samuel" at bounding box center [930, 509] width 141 height 17
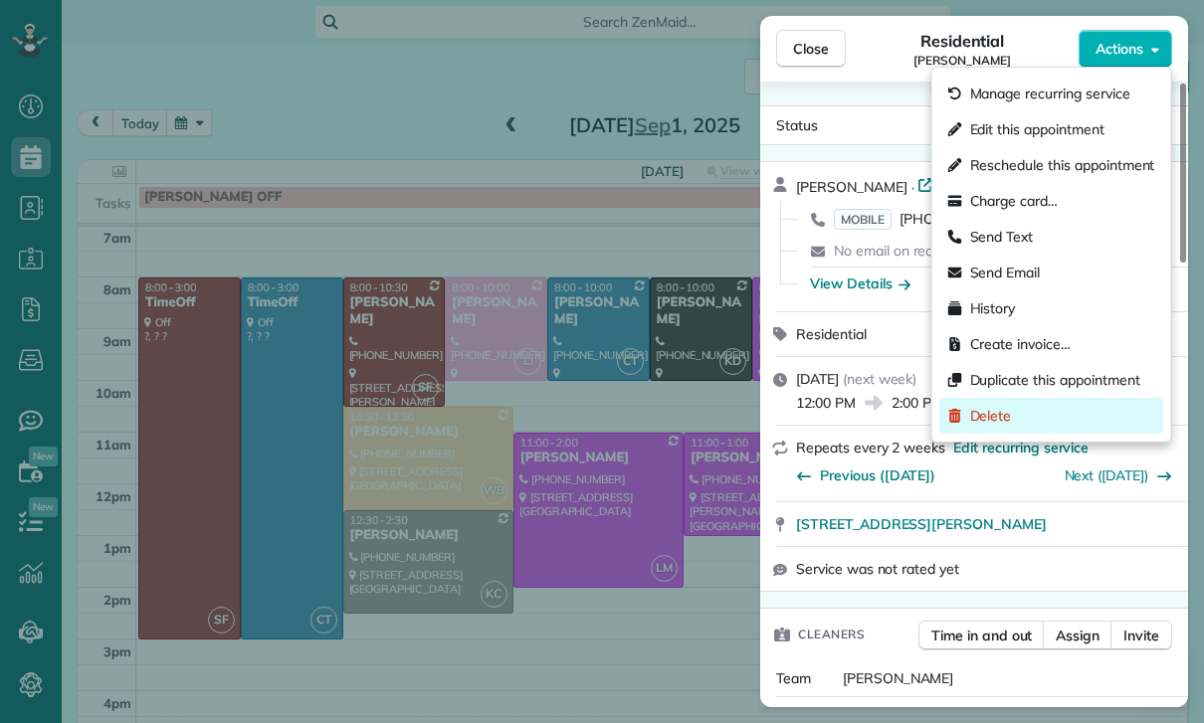
click at [1020, 409] on div "Delete" at bounding box center [1051, 416] width 223 height 36
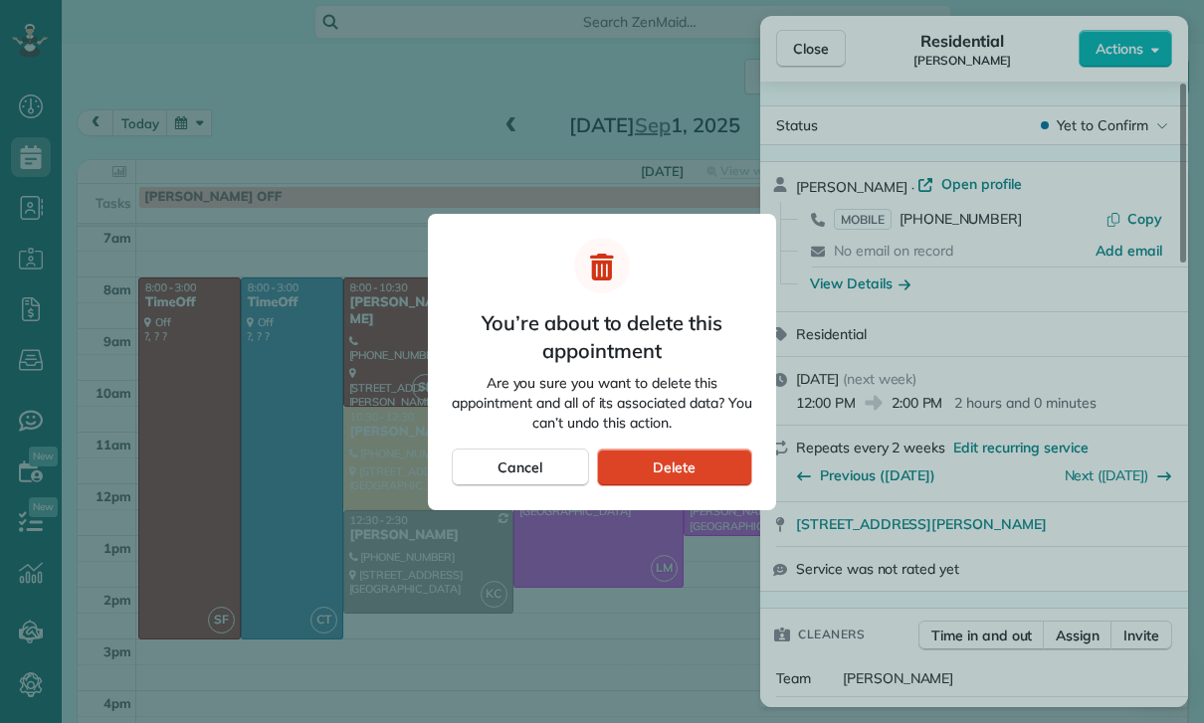
click at [723, 462] on div "Delete" at bounding box center [674, 468] width 155 height 38
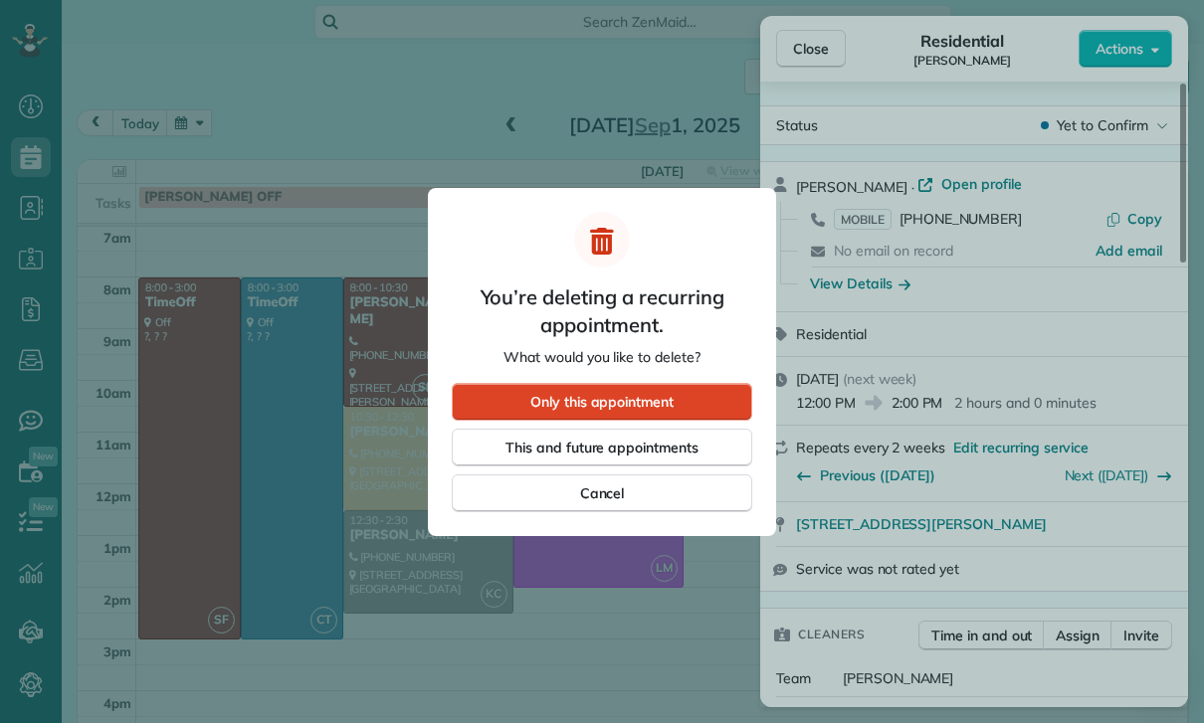
click at [697, 383] on div "Only this appointment" at bounding box center [602, 402] width 300 height 38
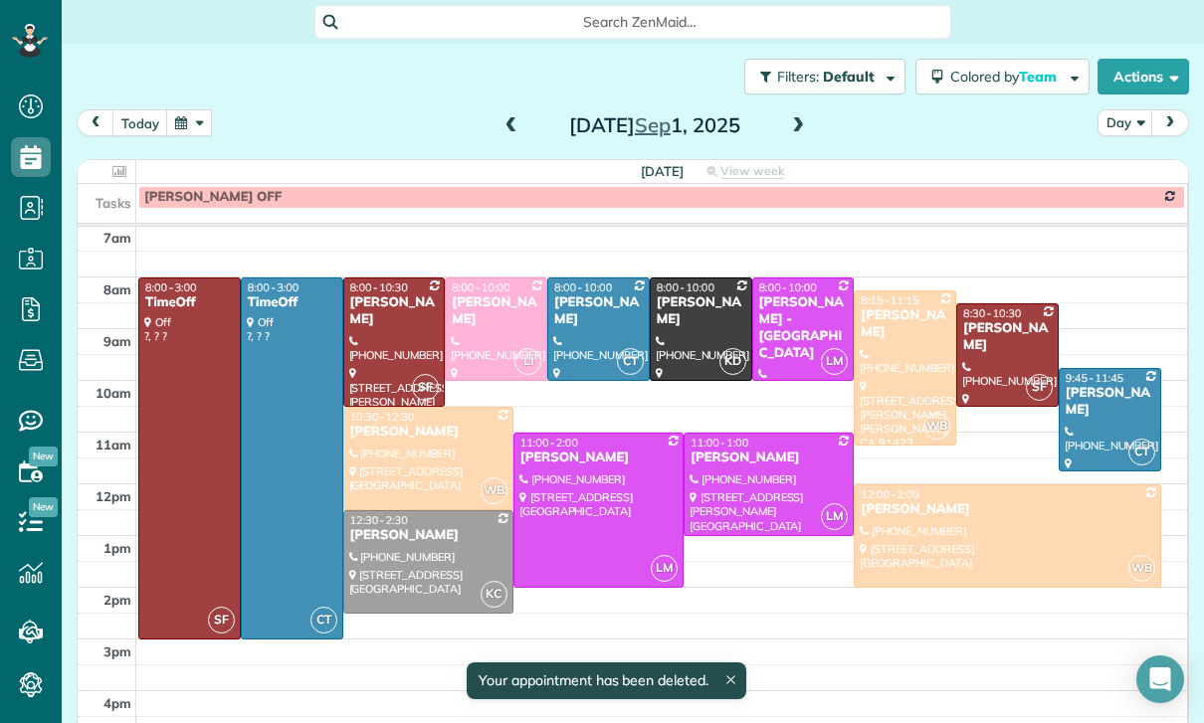
scroll to position [156, 0]
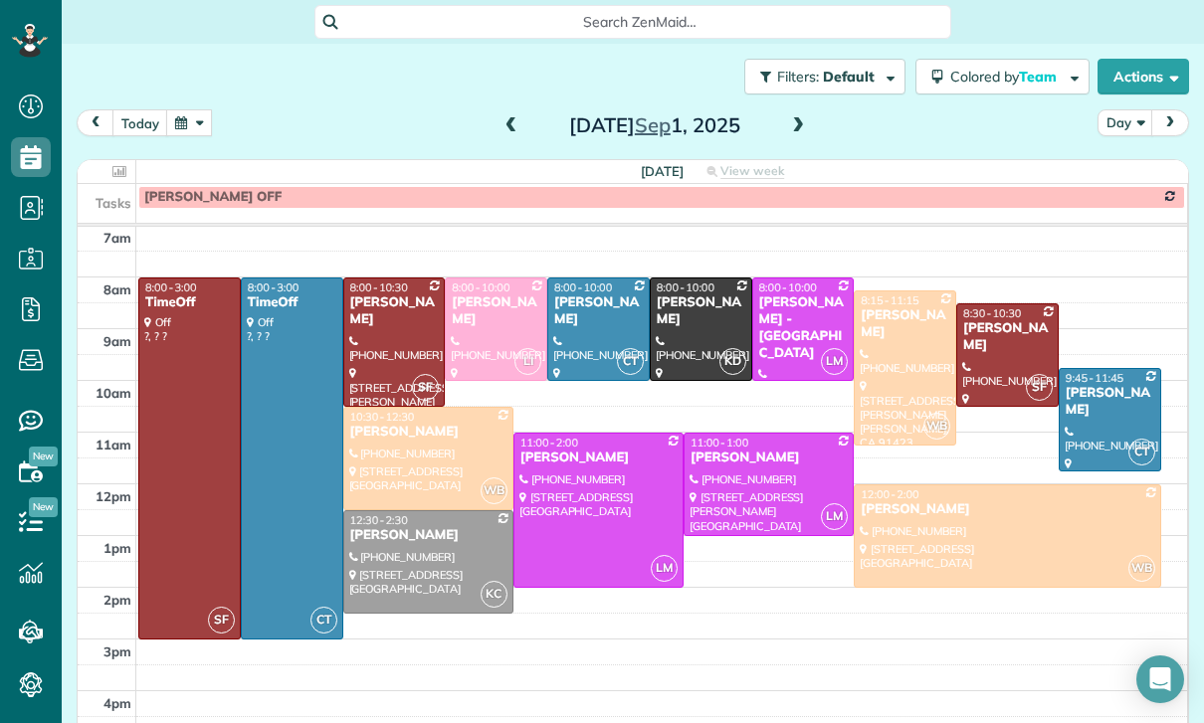
click at [191, 109] on button "button" at bounding box center [189, 122] width 46 height 27
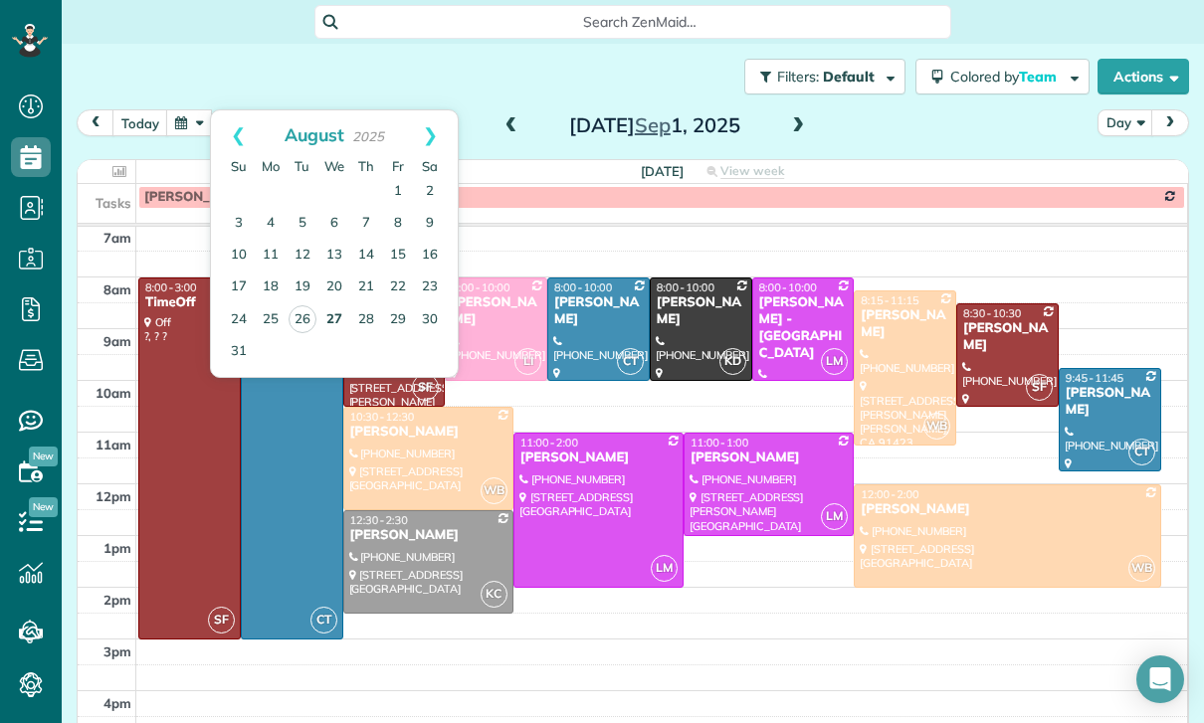
click at [333, 304] on link "27" at bounding box center [334, 320] width 32 height 32
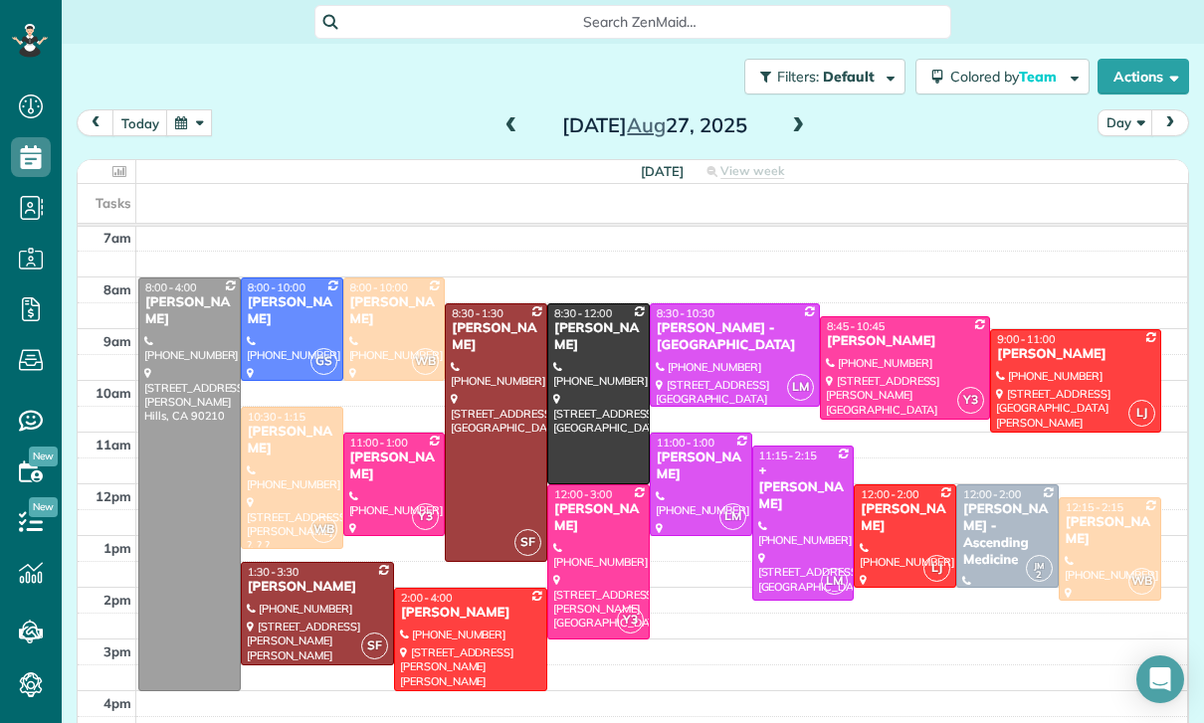
click at [791, 487] on div at bounding box center [803, 523] width 100 height 153
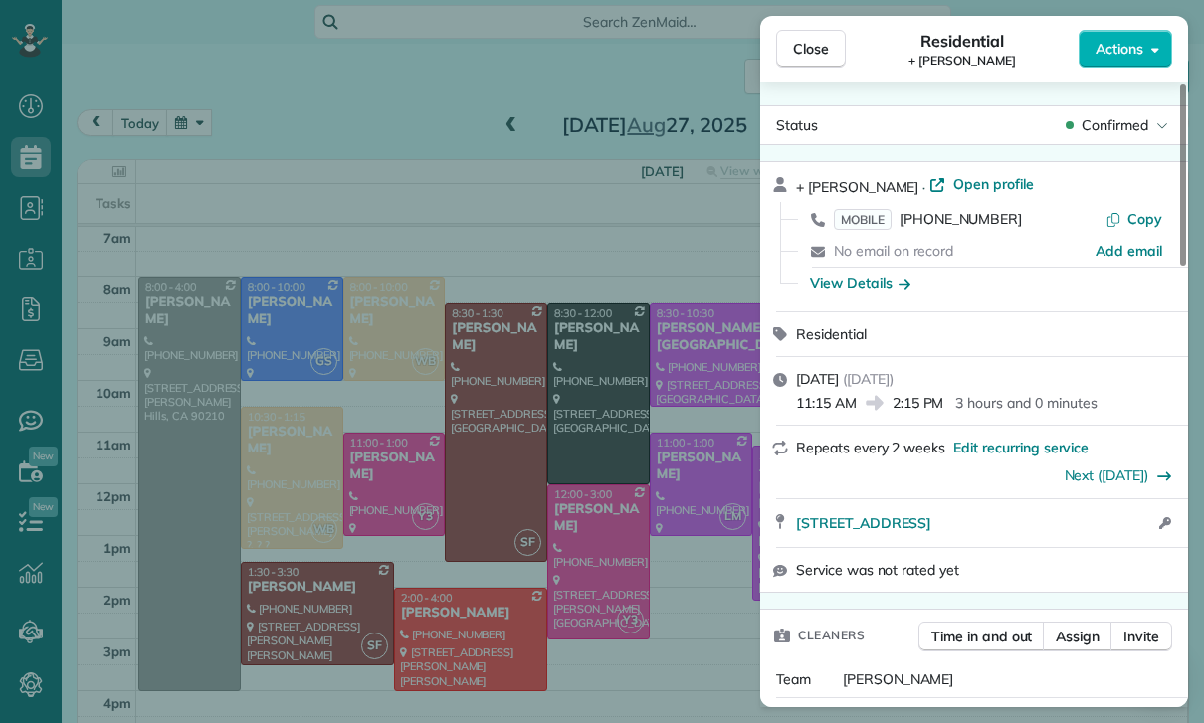
click at [1015, 428] on div "Repeats every 2 weeks Edit recurring service Next (Sep 10)" at bounding box center [974, 462] width 428 height 72
click at [1002, 443] on span "Edit recurring service" at bounding box center [1020, 448] width 135 height 20
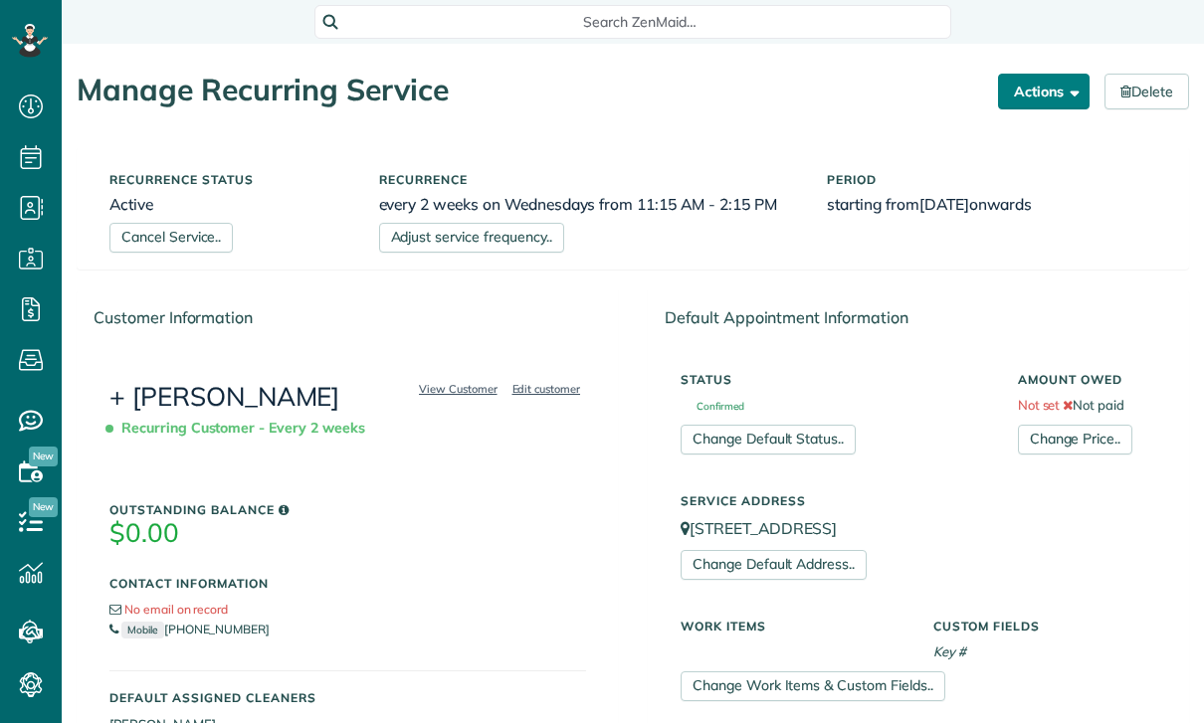
click at [1058, 85] on button "Actions" at bounding box center [1044, 92] width 92 height 36
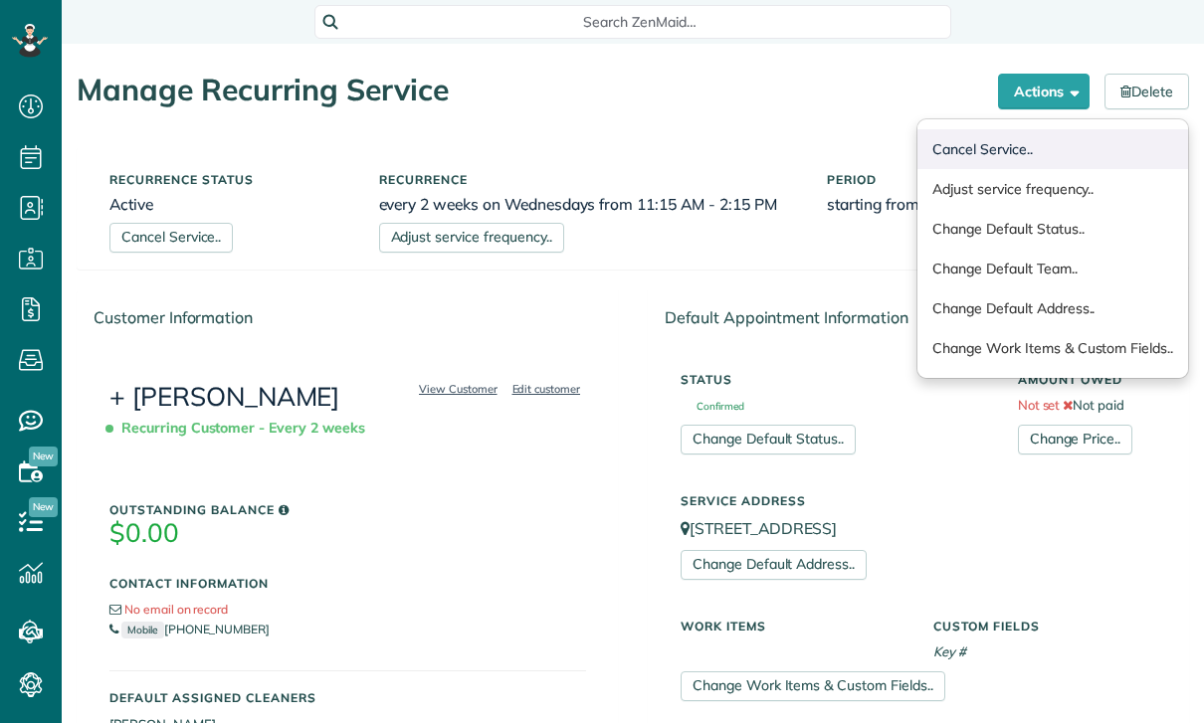
click at [1052, 145] on link "Cancel Service.." at bounding box center [1052, 149] width 271 height 40
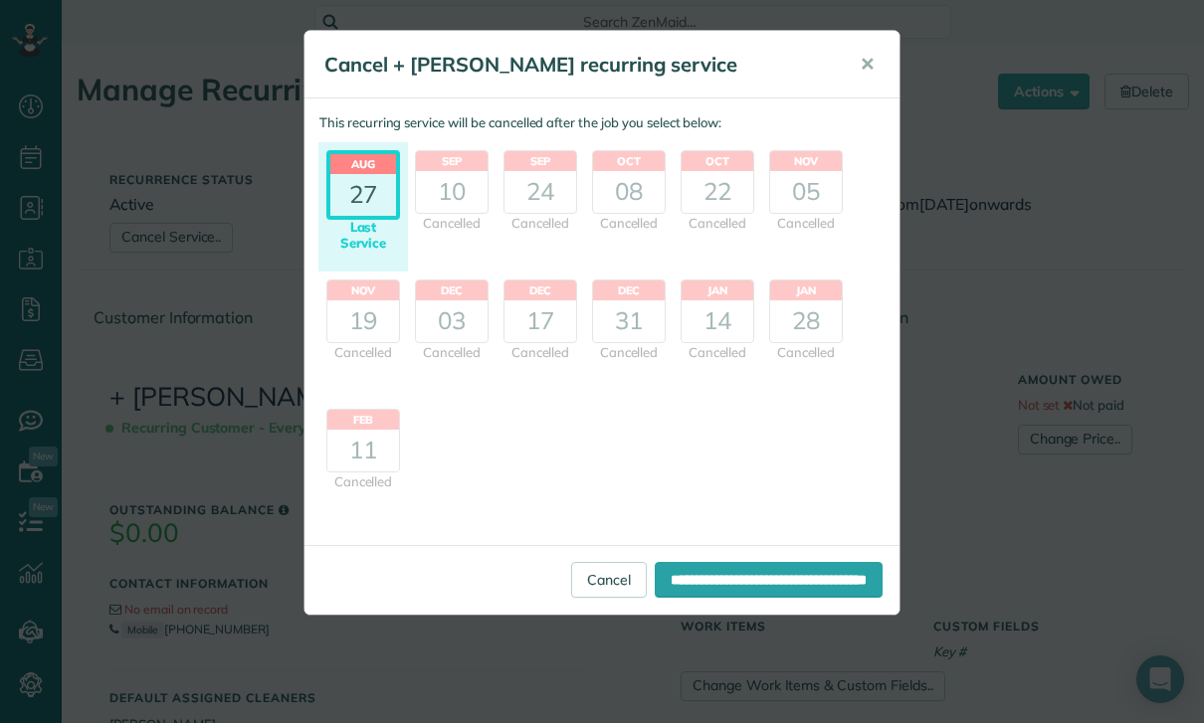
click at [798, 580] on input "**********" at bounding box center [769, 580] width 228 height 36
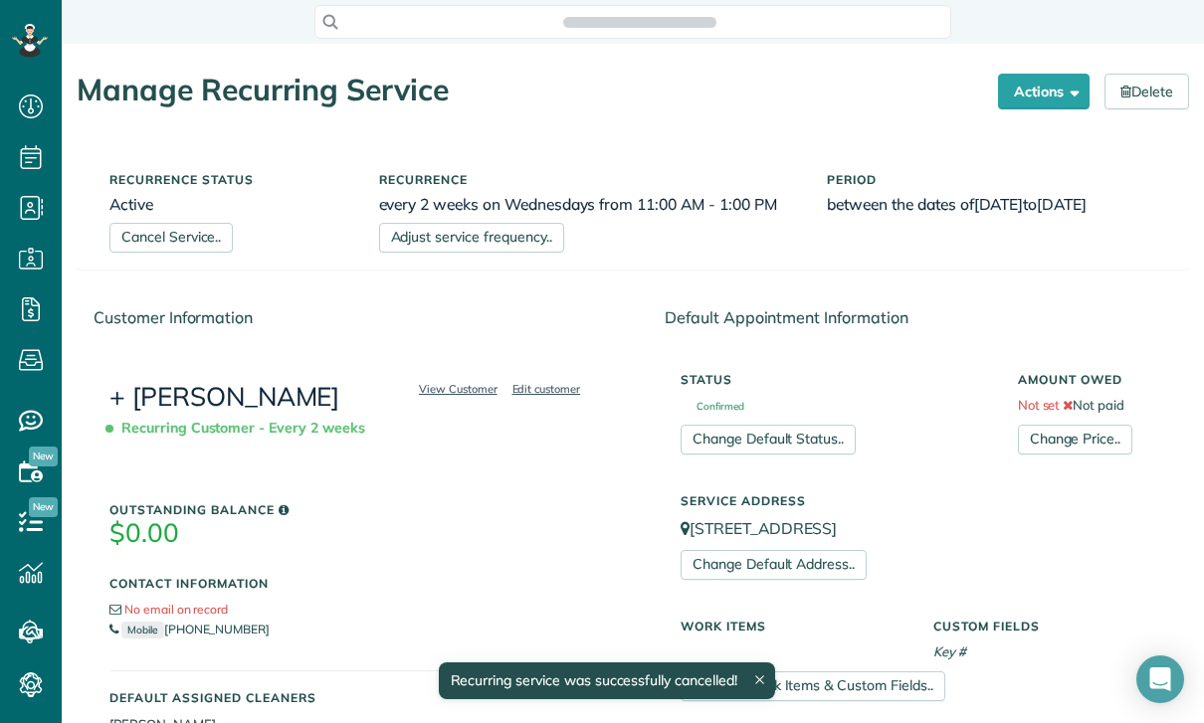
scroll to position [9, 9]
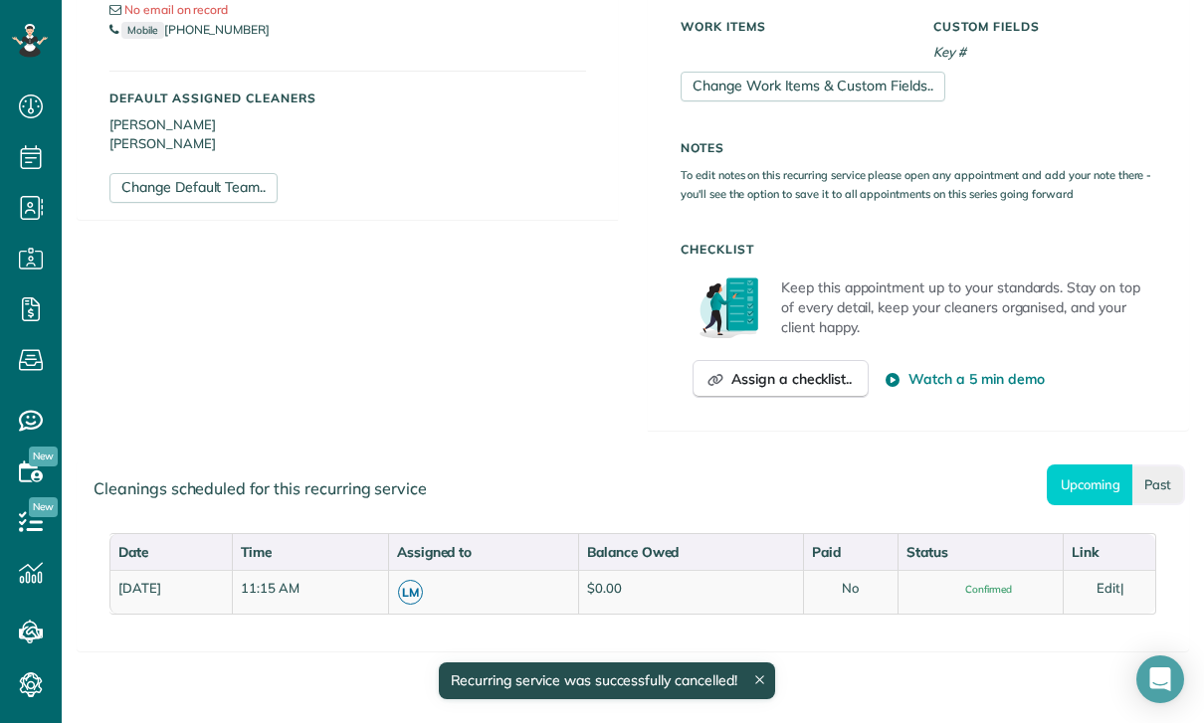
click at [1158, 472] on link "Past" at bounding box center [1158, 485] width 53 height 41
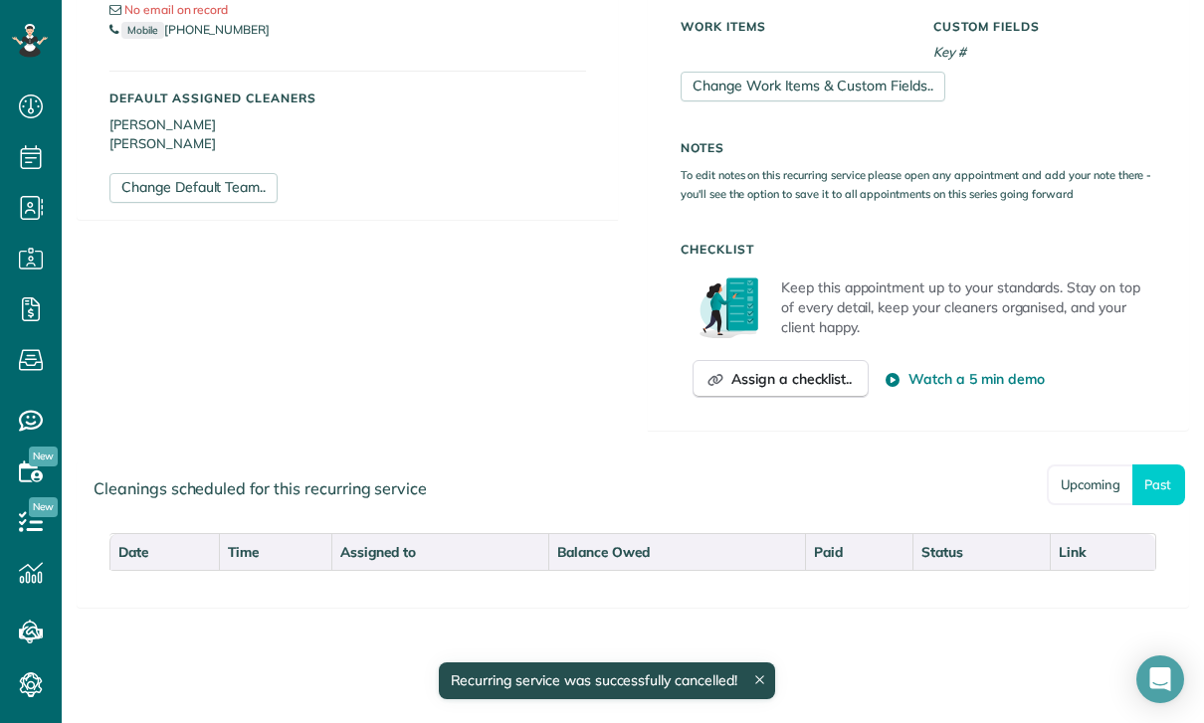
scroll to position [556, 0]
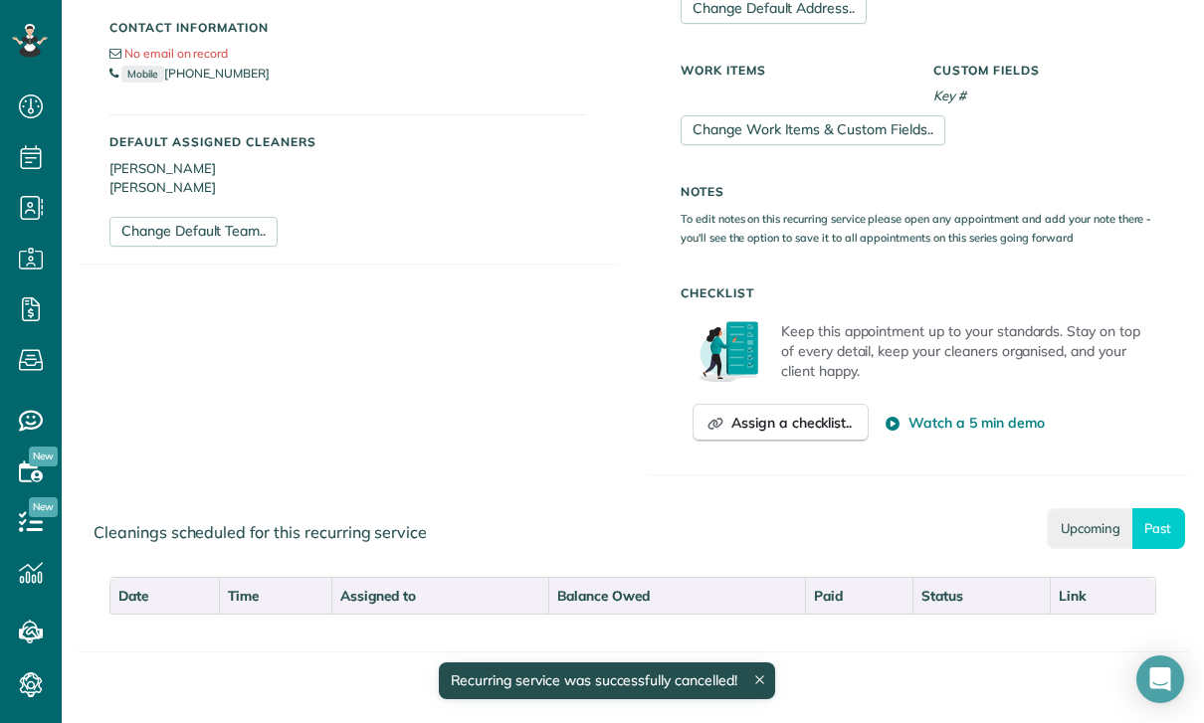
click at [1066, 521] on link "Upcoming" at bounding box center [1090, 528] width 86 height 41
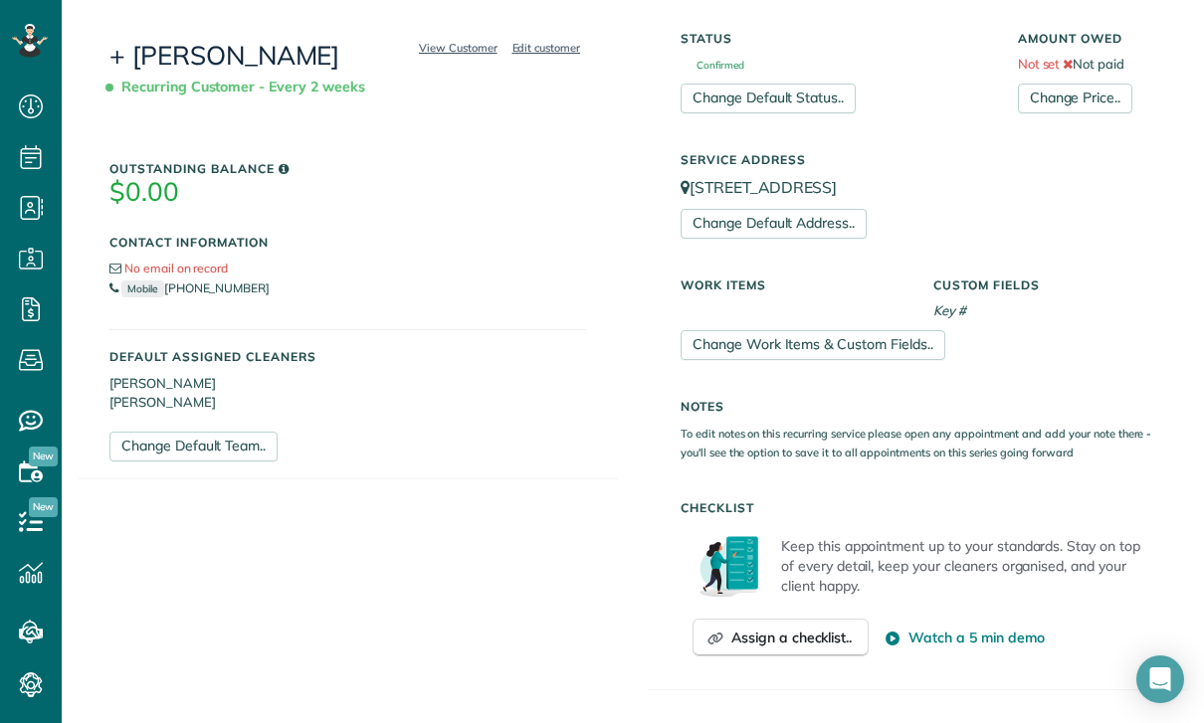
scroll to position [296, 0]
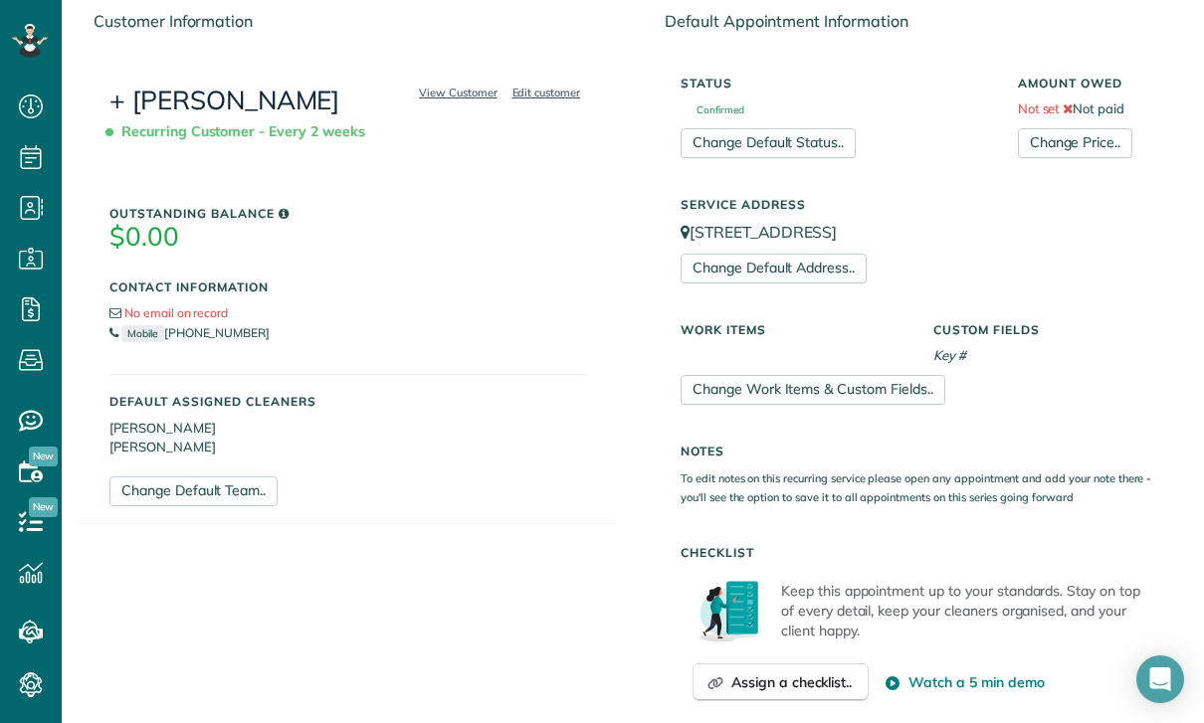
click at [217, 104] on link "+ [PERSON_NAME]" at bounding box center [224, 100] width 230 height 33
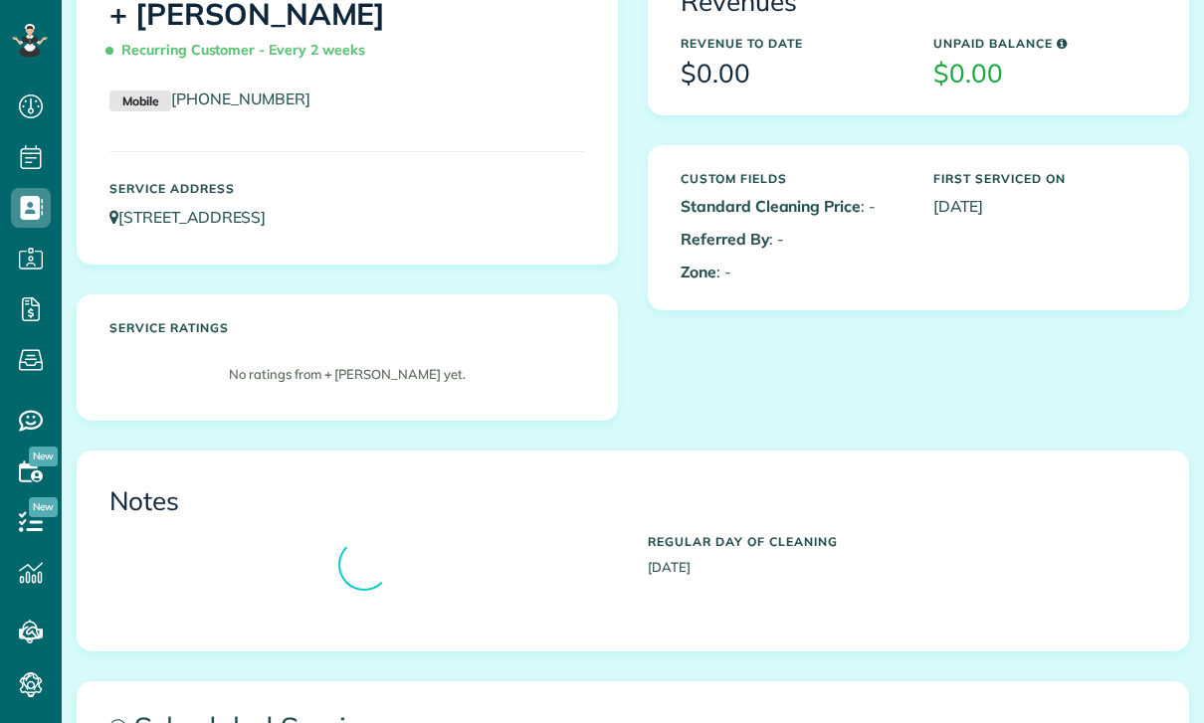
scroll to position [331, 0]
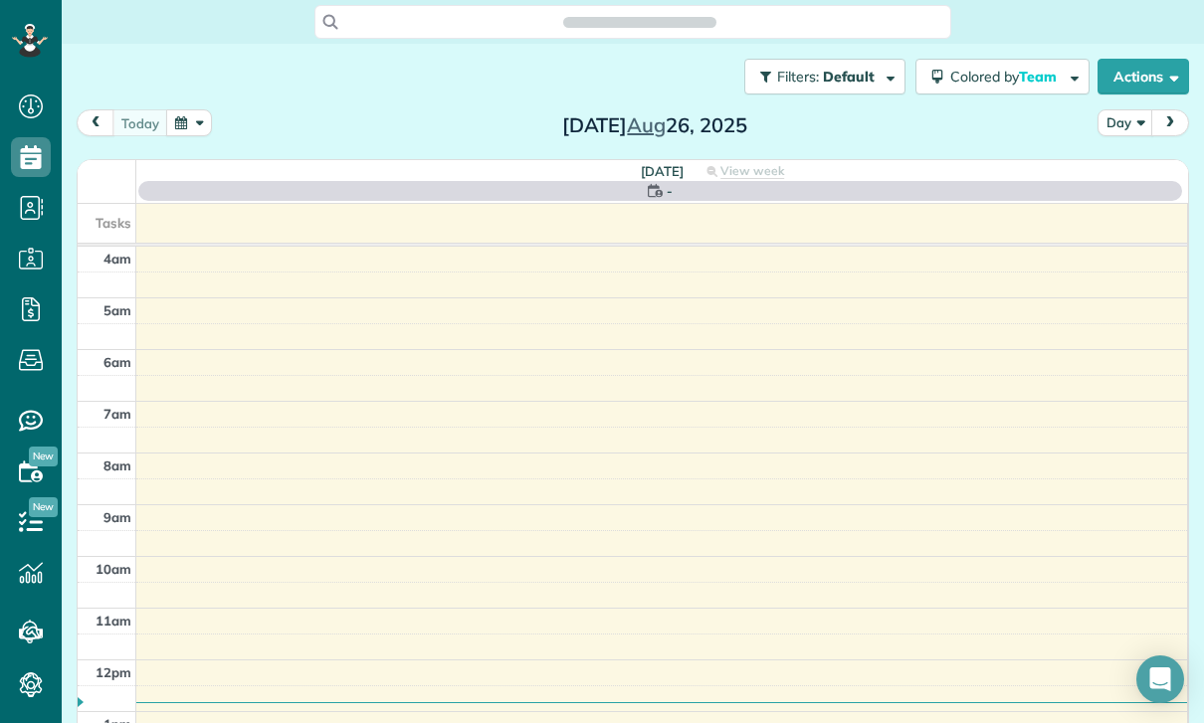
scroll to position [156, 0]
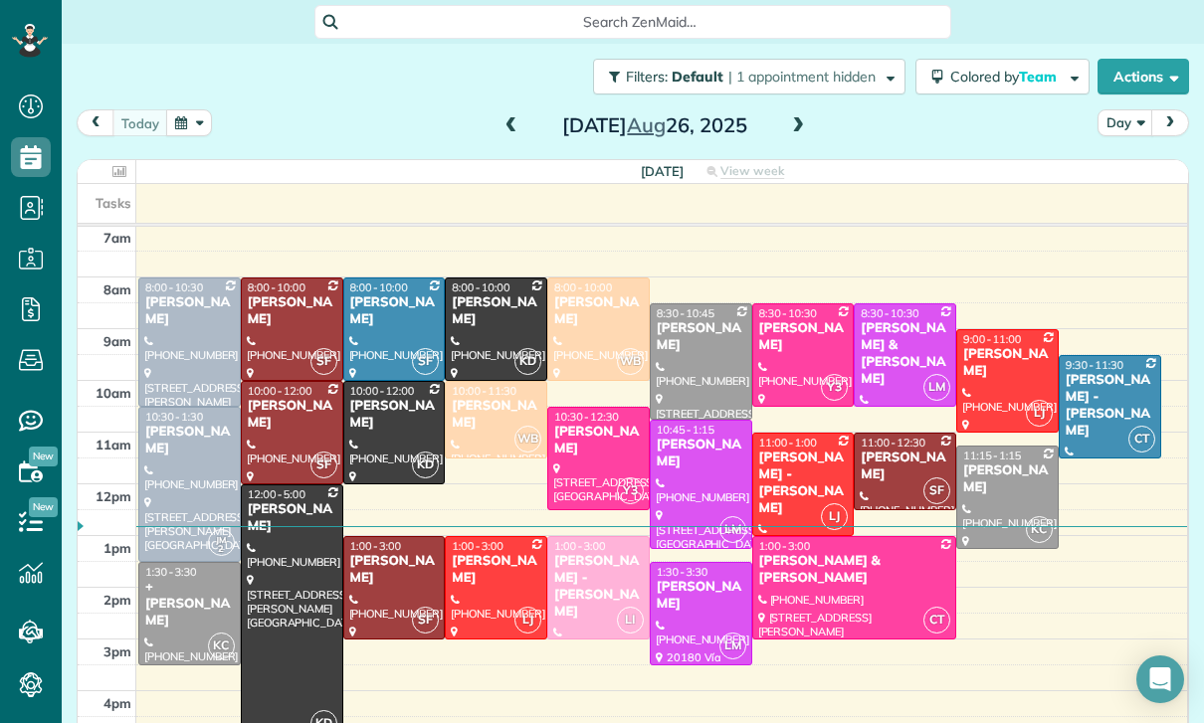
click at [805, 114] on span at bounding box center [798, 126] width 22 height 30
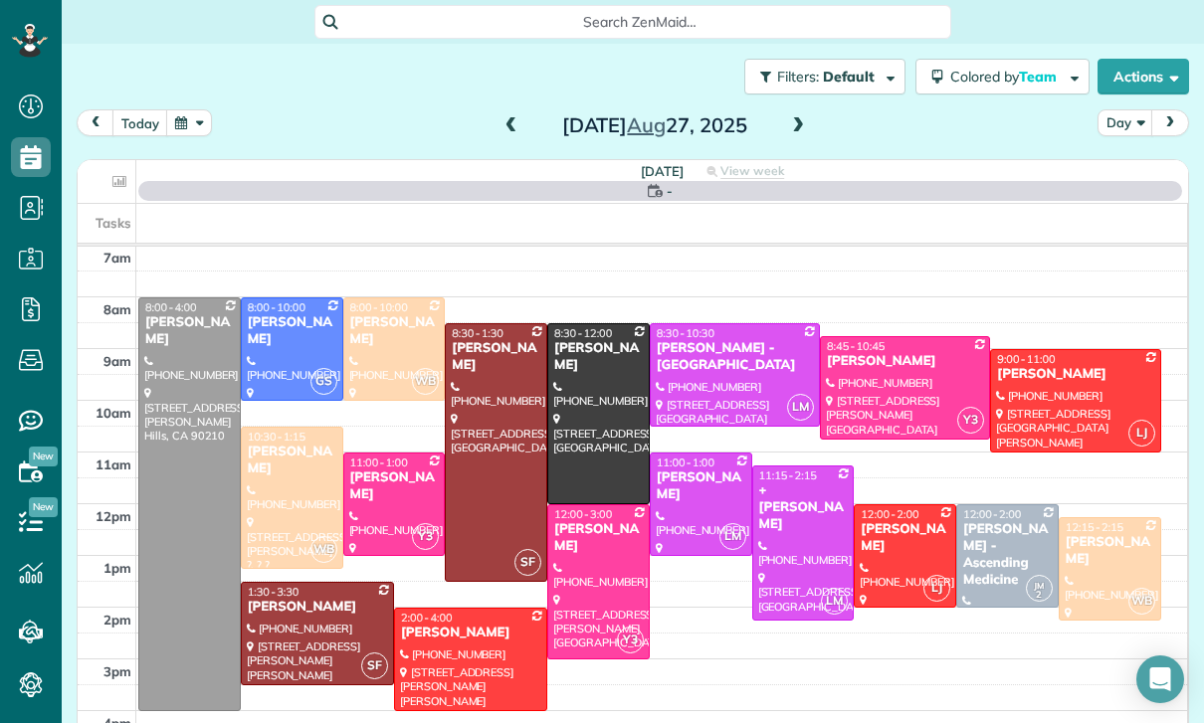
click at [794, 539] on div at bounding box center [803, 543] width 100 height 153
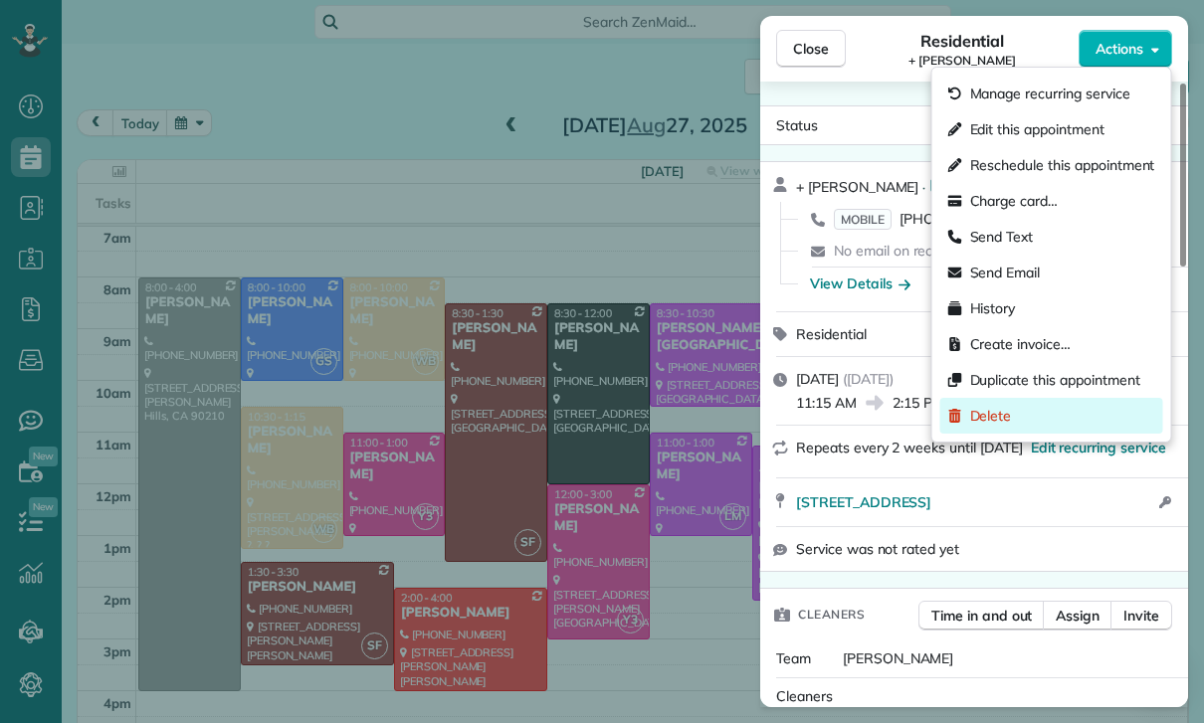
click at [1006, 407] on span "Delete" at bounding box center [991, 416] width 42 height 20
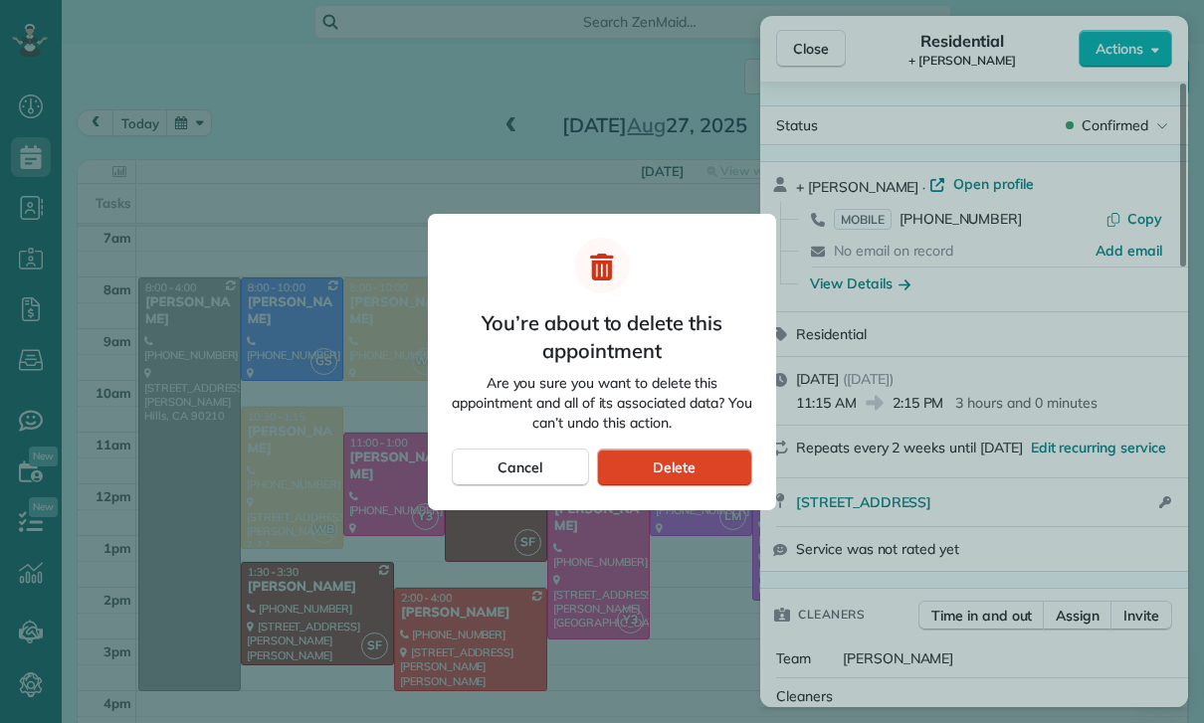
click at [709, 471] on div "Delete" at bounding box center [674, 468] width 155 height 38
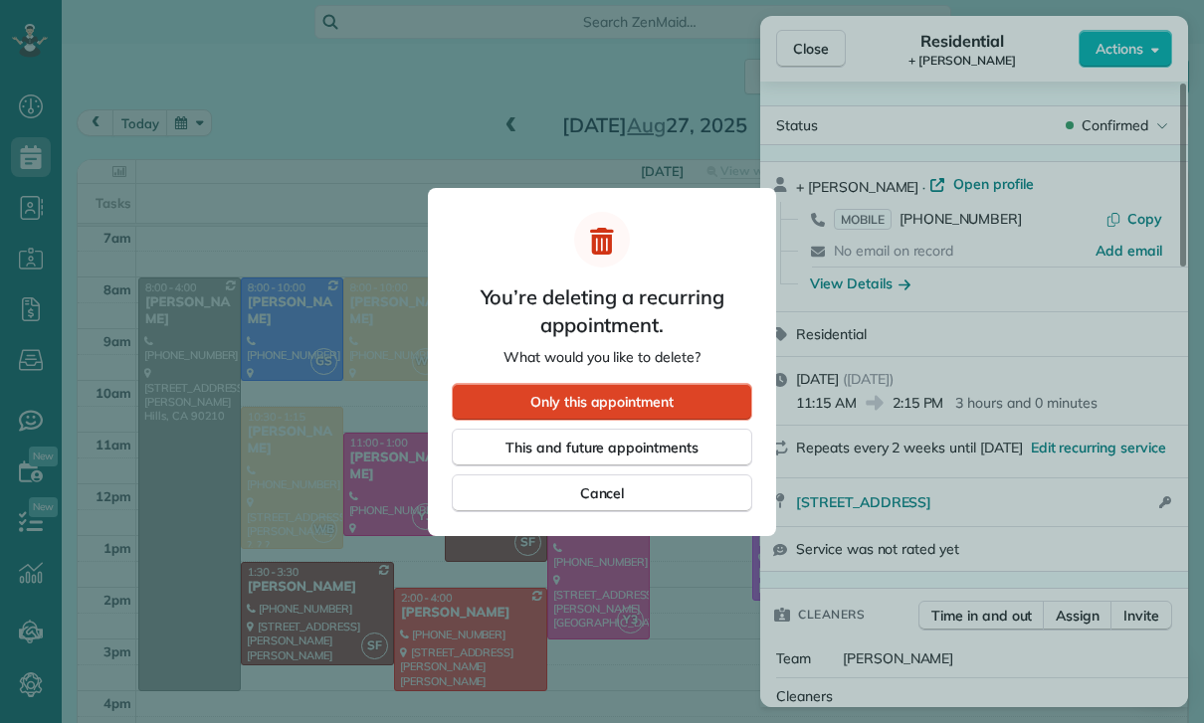
click at [712, 396] on div "Only this appointment" at bounding box center [602, 402] width 300 height 38
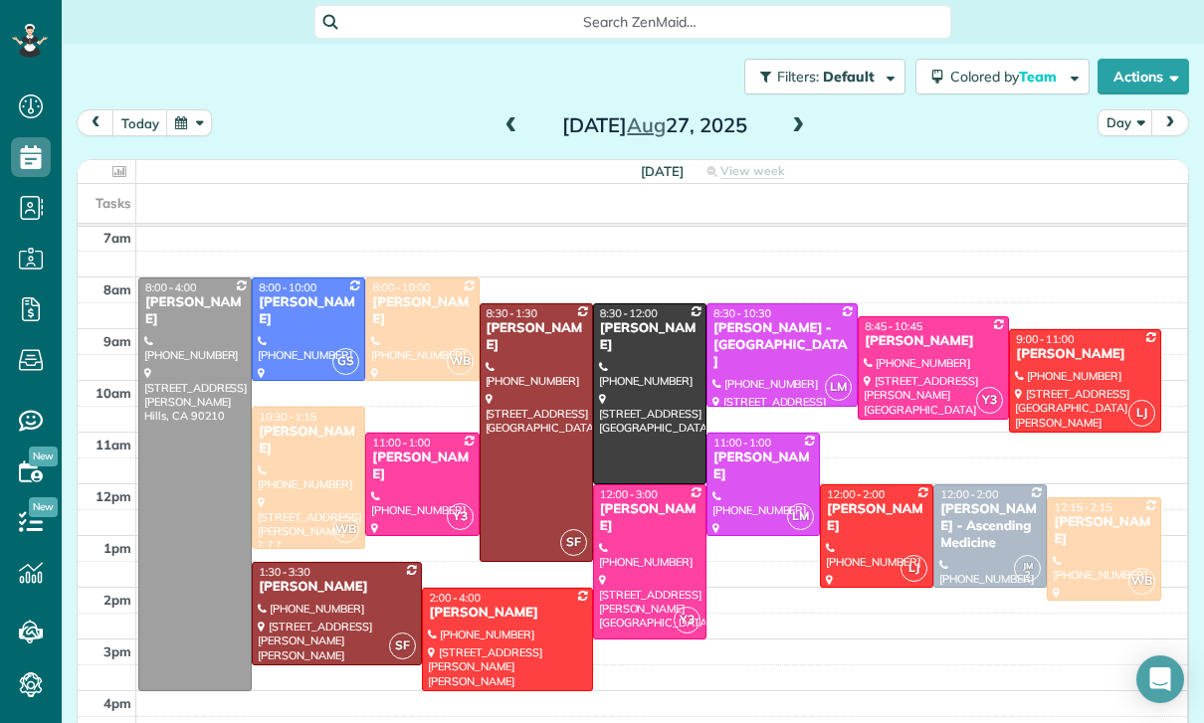
scroll to position [156, 0]
click at [190, 109] on button "button" at bounding box center [189, 122] width 46 height 27
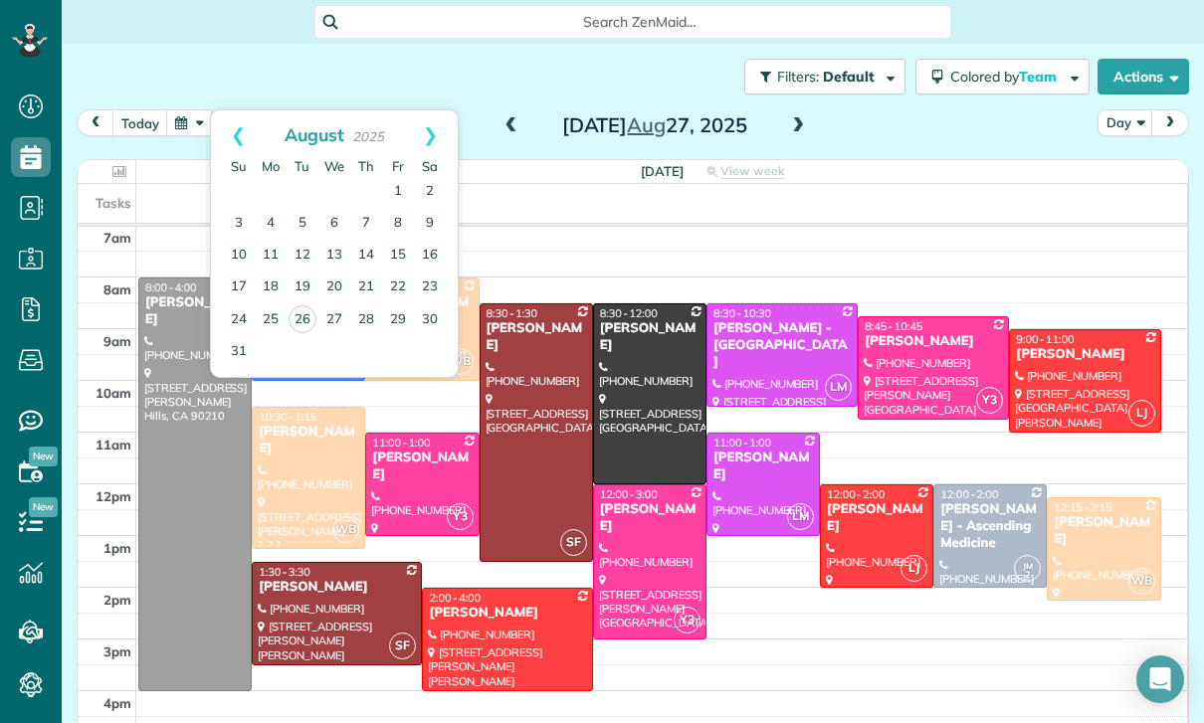
click at [201, 109] on button "button" at bounding box center [189, 122] width 46 height 27
click at [432, 110] on link "Next" at bounding box center [430, 135] width 55 height 50
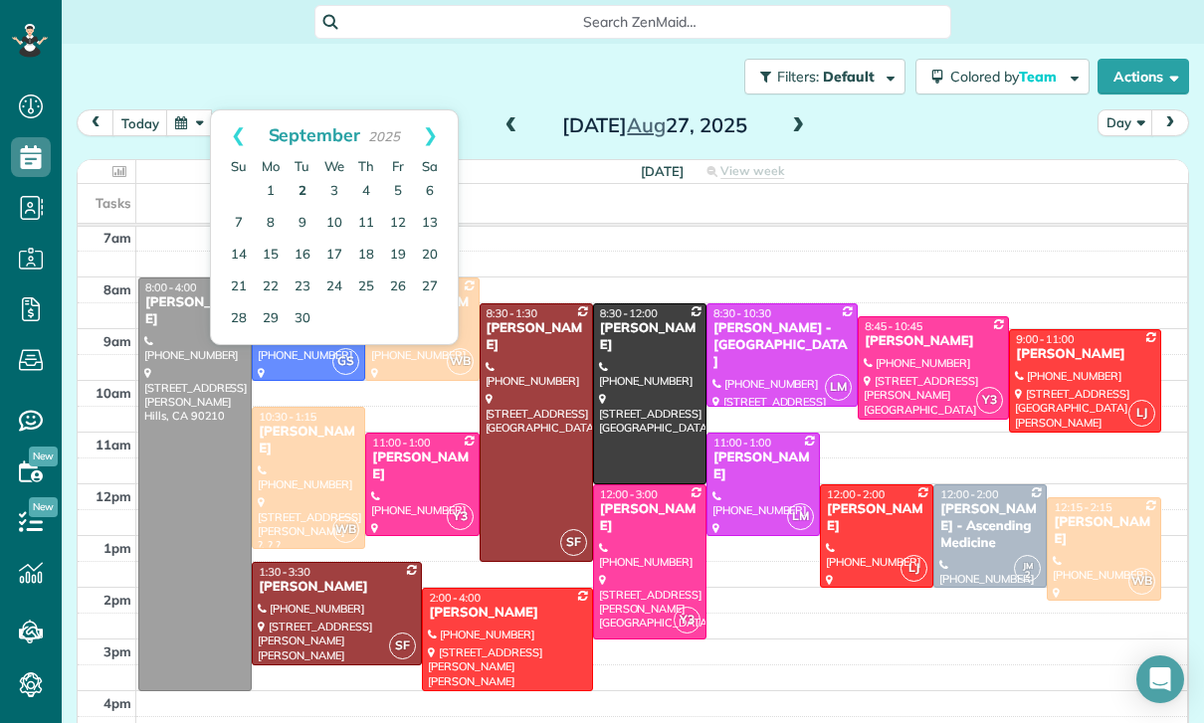
click at [300, 176] on link "2" at bounding box center [303, 192] width 32 height 32
